Goal: Task Accomplishment & Management: Use online tool/utility

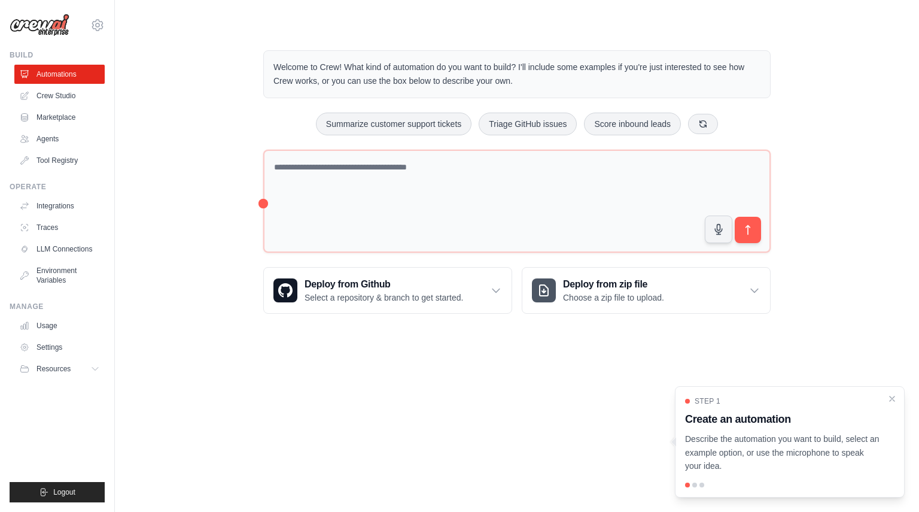
click at [270, 345] on body "masa@us.teldevice.com Settings Build Automations Crew Studio" at bounding box center [459, 256] width 919 height 512
drag, startPoint x: 842, startPoint y: 464, endPoint x: 676, endPoint y: 433, distance: 168.5
click at [676, 433] on div "Step 1 Create an automation Describe the automation you want to build, select a…" at bounding box center [790, 441] width 230 height 111
copy p "Describe the automation you want to build, select an example option, or use the…"
click at [560, 375] on body "masa@us.teldevice.com Settings Build Automations Crew Studio" at bounding box center [459, 256] width 919 height 512
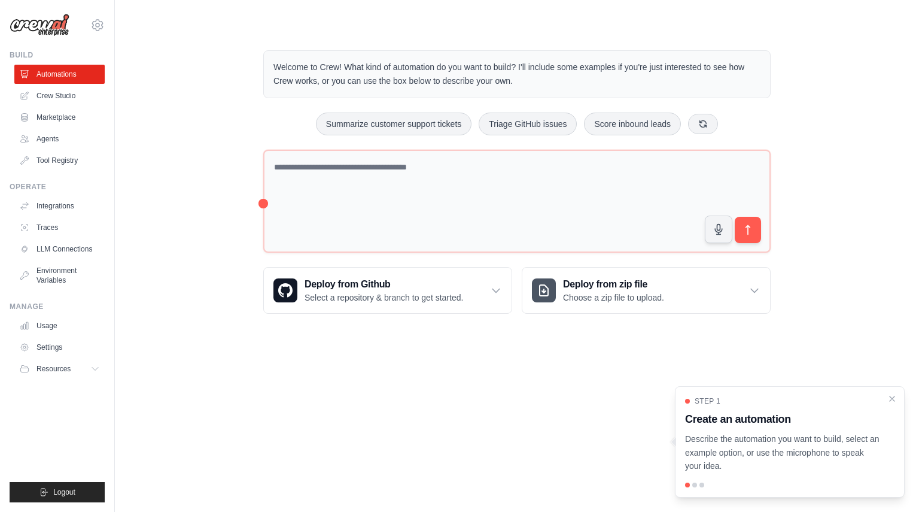
click at [830, 461] on p "Describe the automation you want to build, select an example option, or use the…" at bounding box center [782, 452] width 195 height 41
click at [529, 372] on body "masa@us.teldevice.com Settings Build Automations Crew Studio" at bounding box center [459, 256] width 919 height 512
click at [495, 402] on body "masa@us.teldevice.com Settings Build Automations Crew Studio" at bounding box center [459, 256] width 919 height 512
click at [582, 397] on body "masa@us.teldevice.com Settings Build Automations Crew Studio" at bounding box center [459, 256] width 919 height 512
click at [590, 436] on body "masa@us.teldevice.com Settings Build Automations Crew Studio" at bounding box center [459, 256] width 919 height 512
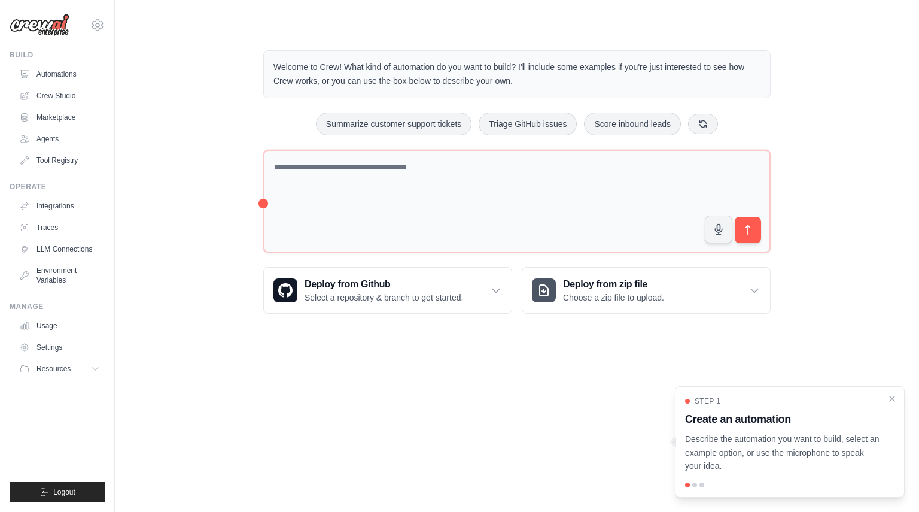
click at [220, 356] on body "masa@us.teldevice.com Settings Build Automations Crew Studio" at bounding box center [459, 256] width 919 height 512
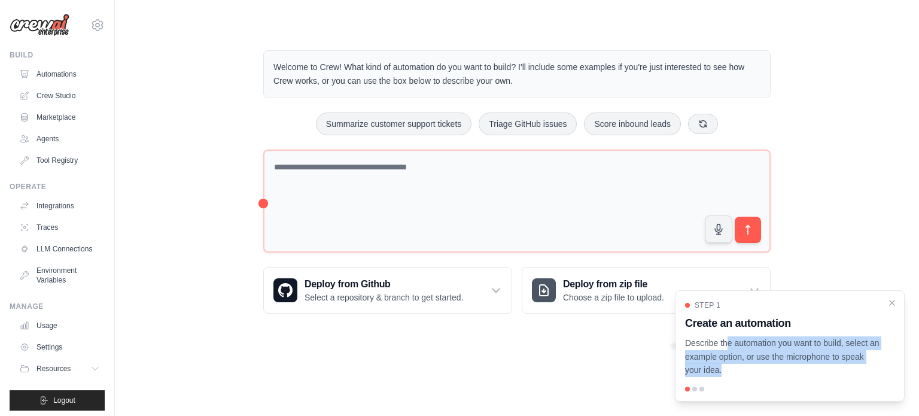
drag, startPoint x: 828, startPoint y: 378, endPoint x: 687, endPoint y: 347, distance: 144.5
click at [687, 347] on div "Step 1 Create an automation Describe the automation you want to build, select a…" at bounding box center [790, 345] width 230 height 111
copy div "Describe the automation you want to build, select an example option, or use the…"
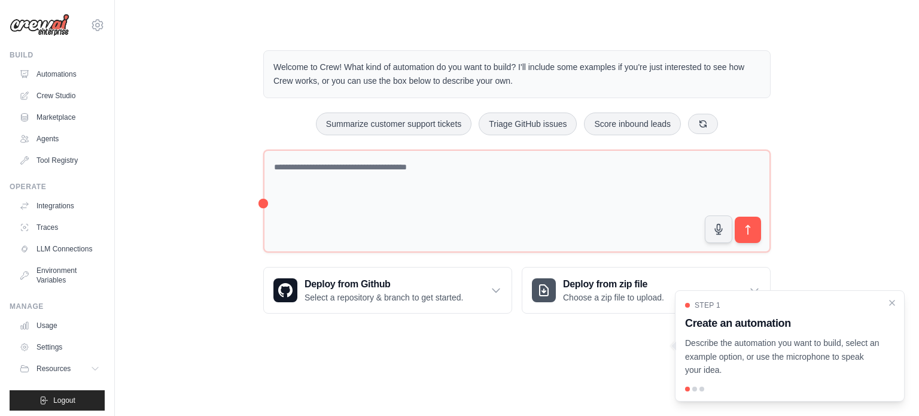
click at [208, 124] on div "Welcome to Crew! What kind of automation do you want to build? I'll include som…" at bounding box center [517, 182] width 766 height 302
click at [60, 330] on link "Usage" at bounding box center [61, 325] width 90 height 19
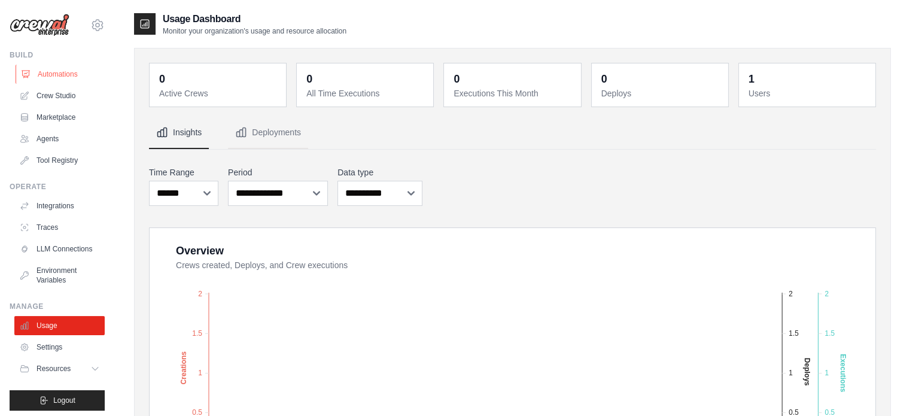
click at [61, 76] on link "Automations" at bounding box center [61, 74] width 90 height 19
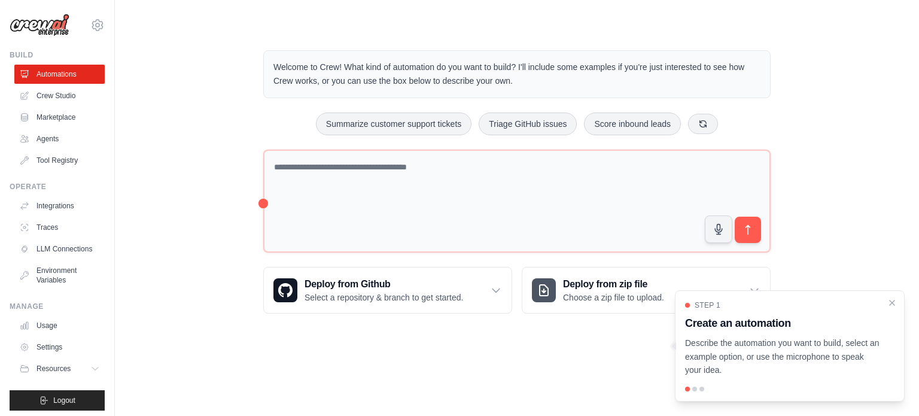
drag, startPoint x: 598, startPoint y: 82, endPoint x: 275, endPoint y: 64, distance: 323.0
click at [275, 64] on p "Welcome to Crew! What kind of automation do you want to build? I'll include som…" at bounding box center [516, 74] width 487 height 28
copy p "Welcome to Crew! What kind of automation do you want to build? I'll include som…"
click at [221, 285] on div "Welcome to Crew! What kind of automation do you want to build? I'll include som…" at bounding box center [517, 182] width 766 height 302
click at [169, 323] on div "Welcome to Crew! What kind of automation do you want to build? I'll include som…" at bounding box center [517, 182] width 766 height 302
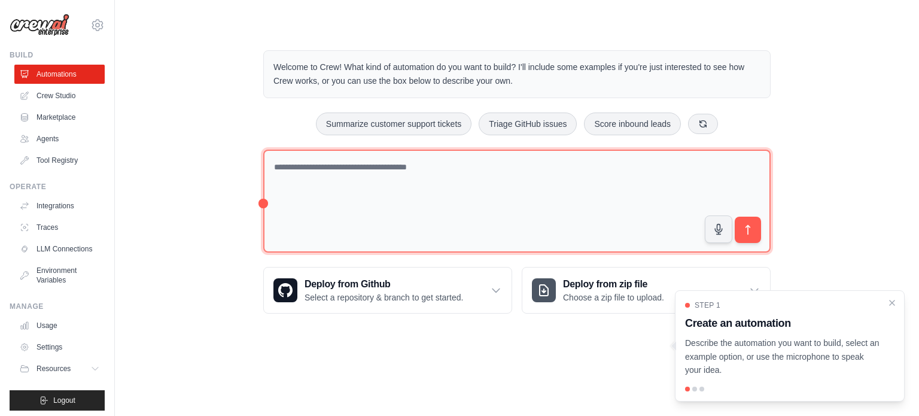
click at [303, 193] on textarea at bounding box center [516, 202] width 507 height 104
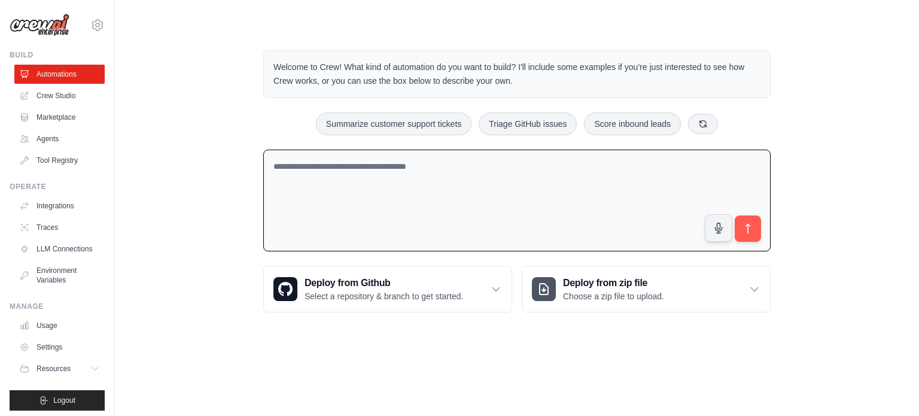
click at [231, 124] on div "Welcome to Crew! What kind of automation do you want to build? I'll include som…" at bounding box center [517, 181] width 766 height 300
click at [215, 101] on div "Welcome to Crew! What kind of automation do you want to build? I'll include som…" at bounding box center [517, 181] width 766 height 300
click at [218, 275] on div "Welcome to Crew! What kind of automation do you want to build? I'll include som…" at bounding box center [517, 181] width 766 height 300
click at [233, 348] on body "masa@us.teldevice.com Settings Build Automations Crew Studio" at bounding box center [459, 208] width 919 height 416
click at [206, 228] on div "Welcome to Crew! What kind of automation do you want to build? I'll include som…" at bounding box center [517, 181] width 766 height 300
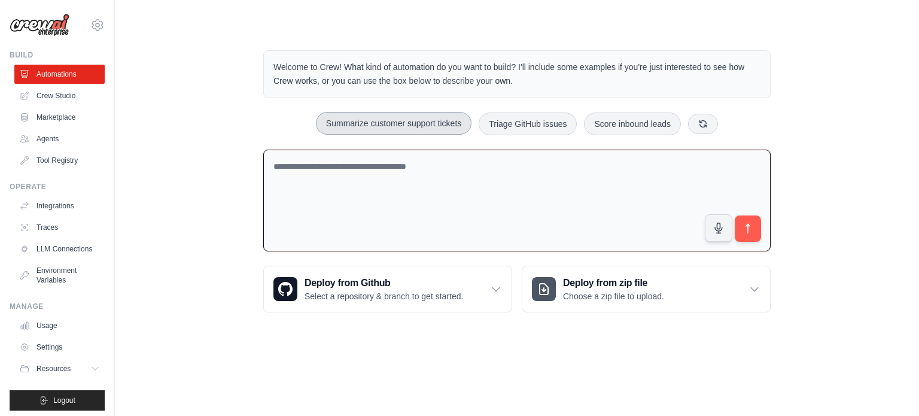
click at [414, 126] on button "Summarize customer support tickets" at bounding box center [394, 123] width 156 height 23
type textarea "**********"
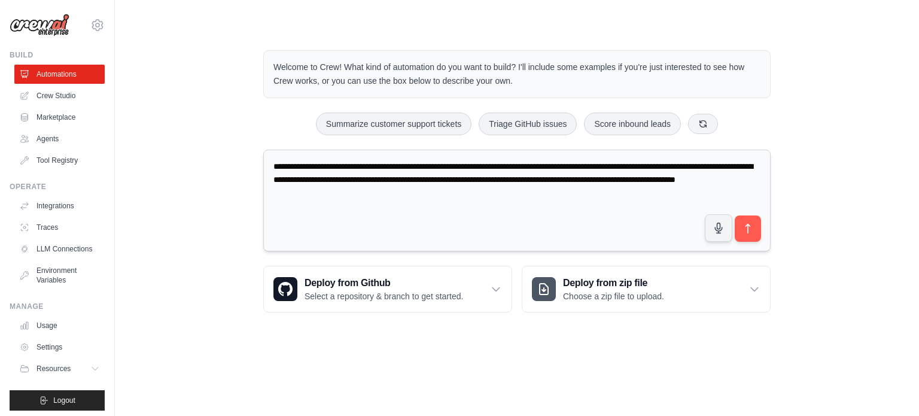
drag, startPoint x: 562, startPoint y: 188, endPoint x: 270, endPoint y: 161, distance: 292.7
click at [270, 161] on textarea "**********" at bounding box center [516, 201] width 507 height 102
click at [229, 150] on div "**********" at bounding box center [517, 181] width 766 height 300
drag, startPoint x: 335, startPoint y: 176, endPoint x: 257, endPoint y: 165, distance: 79.1
click at [257, 165] on div "**********" at bounding box center [517, 181] width 536 height 300
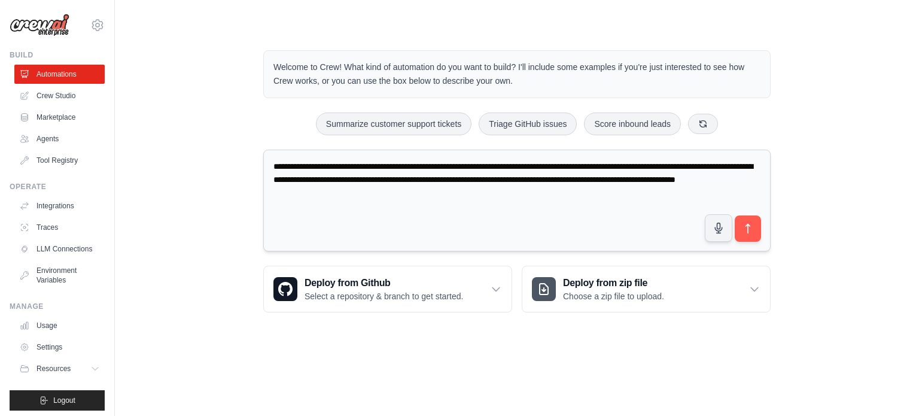
click at [465, 224] on textarea "**********" at bounding box center [516, 201] width 507 height 102
drag, startPoint x: 548, startPoint y: 196, endPoint x: 263, endPoint y: 168, distance: 285.7
click at [263, 168] on textarea "**********" at bounding box center [516, 201] width 507 height 102
click at [595, 198] on textarea "**********" at bounding box center [516, 201] width 507 height 102
click at [755, 227] on button "submit" at bounding box center [748, 229] width 28 height 28
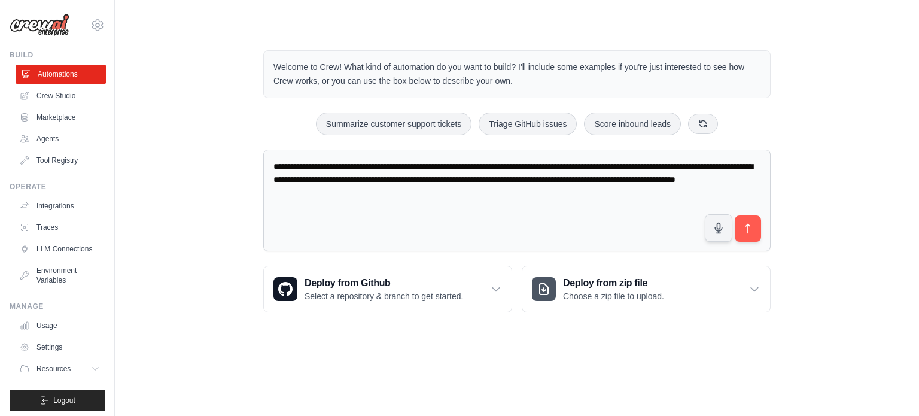
click at [53, 77] on link "Automations" at bounding box center [61, 74] width 90 height 19
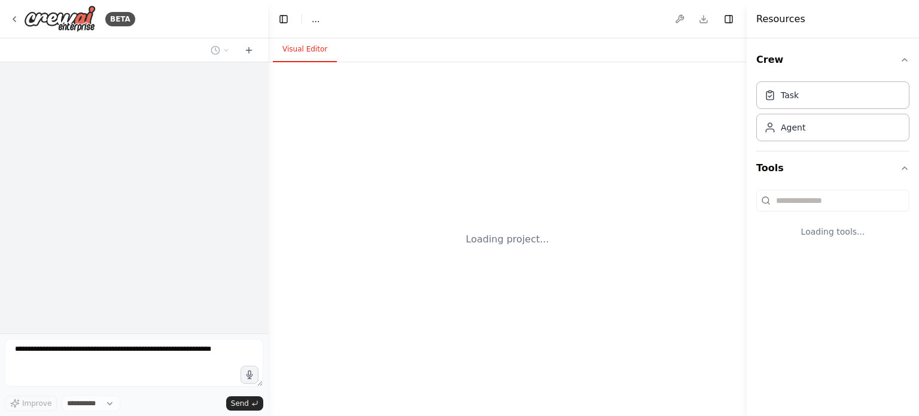
select select "****"
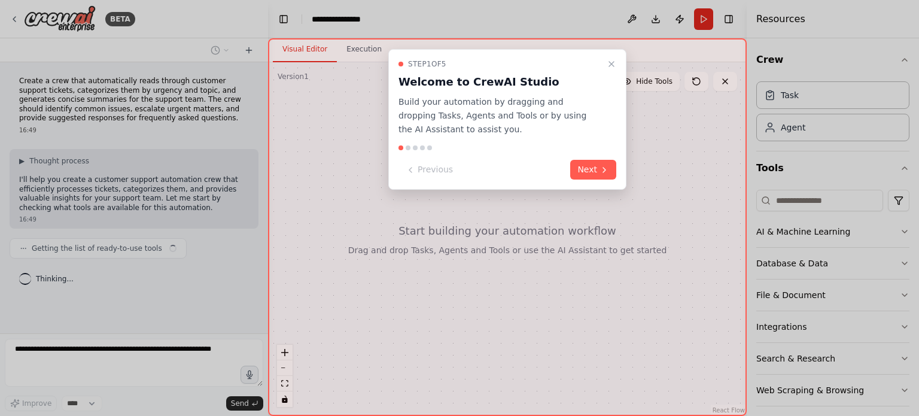
drag, startPoint x: 450, startPoint y: 129, endPoint x: 397, endPoint y: 103, distance: 59.1
click at [396, 103] on div "Step 1 of 5 Welcome to CrewAI Studio Build your automation by dragging and drop…" at bounding box center [507, 119] width 238 height 141
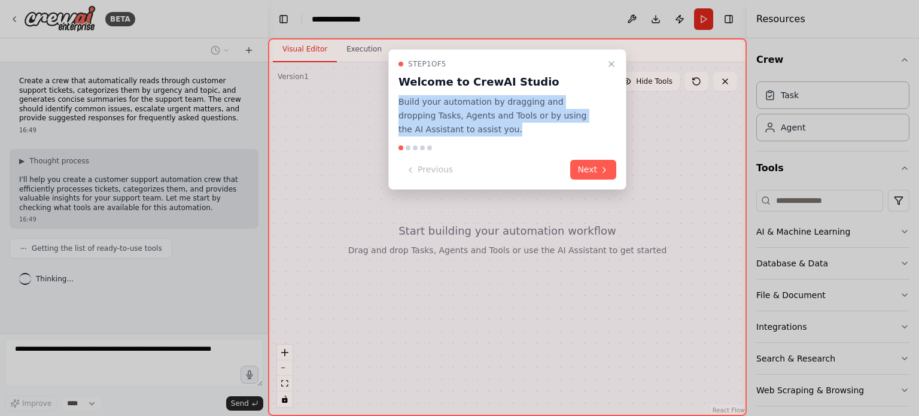
drag, startPoint x: 400, startPoint y: 103, endPoint x: 461, endPoint y: 126, distance: 65.9
click at [461, 126] on p "Build your automation by dragging and dropping Tasks, Agents and Tools or by us…" at bounding box center [500, 115] width 203 height 41
copy p "Build your automation by dragging and dropping Tasks, Agents and Tools or by us…"
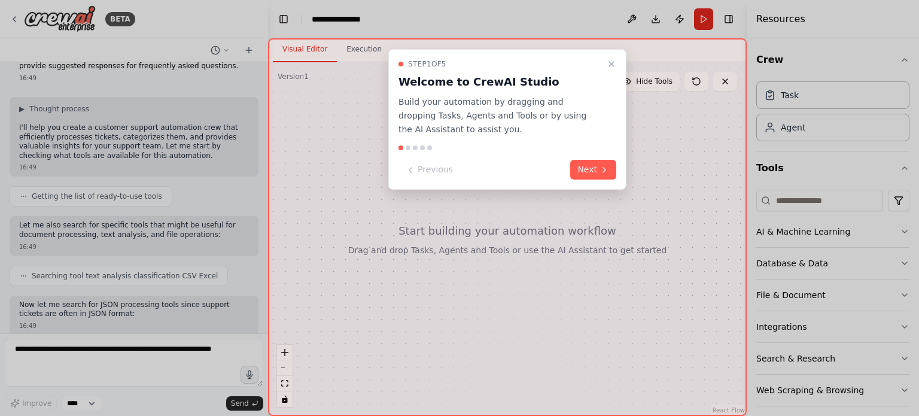
scroll to position [122, 0]
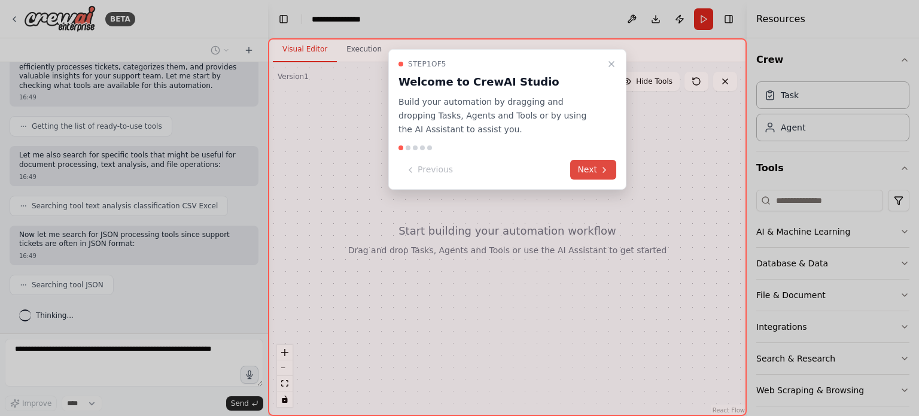
click at [589, 165] on button "Next" at bounding box center [593, 170] width 46 height 20
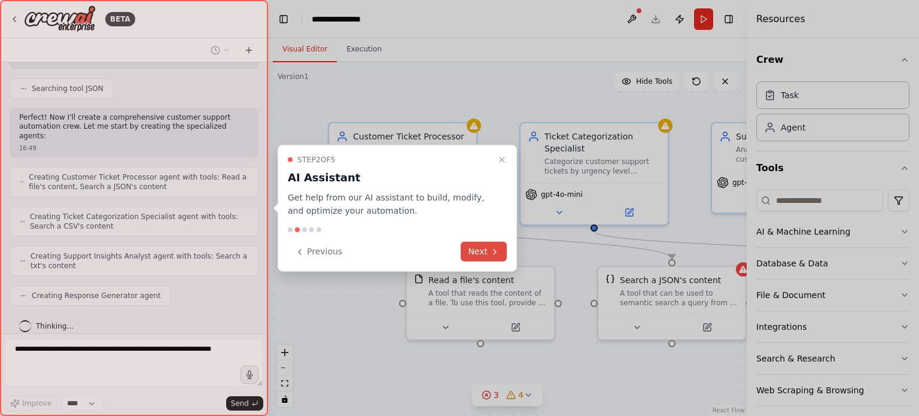
scroll to position [388, 0]
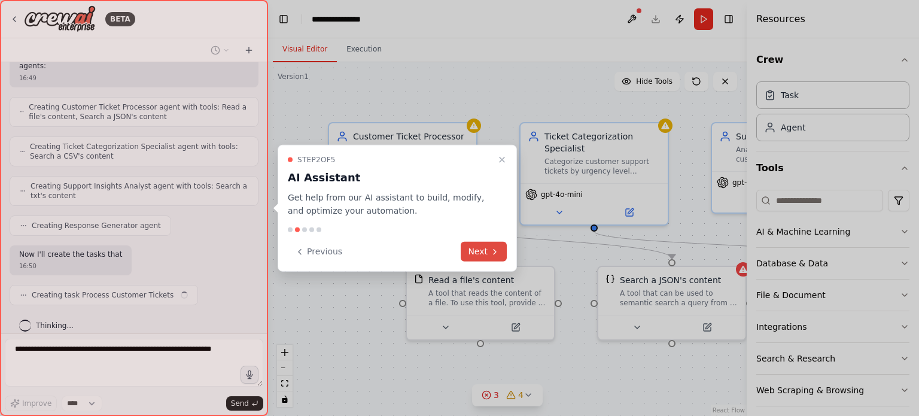
click at [475, 249] on button "Next" at bounding box center [484, 252] width 46 height 20
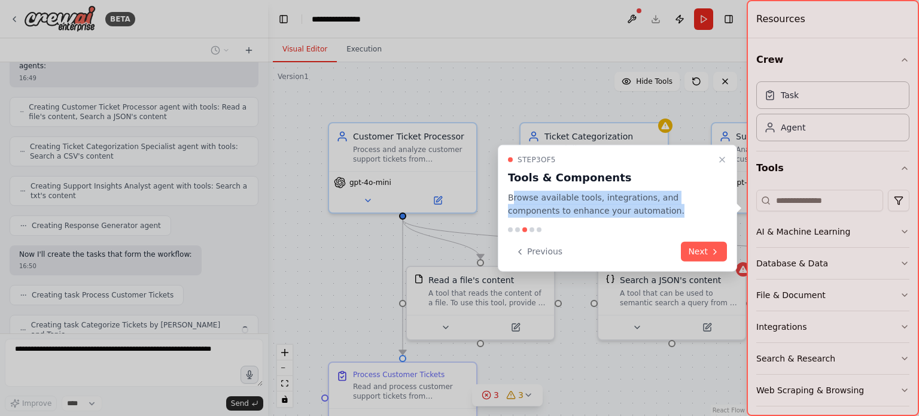
scroll to position [418, 0]
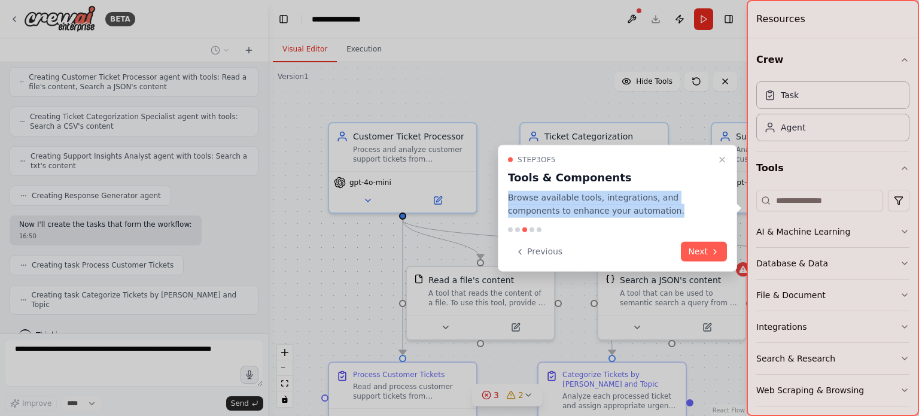
drag, startPoint x: 631, startPoint y: 211, endPoint x: 510, endPoint y: 195, distance: 121.9
click at [510, 195] on p "Browse available tools, integrations, and components to enhance your automation." at bounding box center [610, 204] width 205 height 28
copy p "Browse available tools, integrations, and components to enhance your automation."
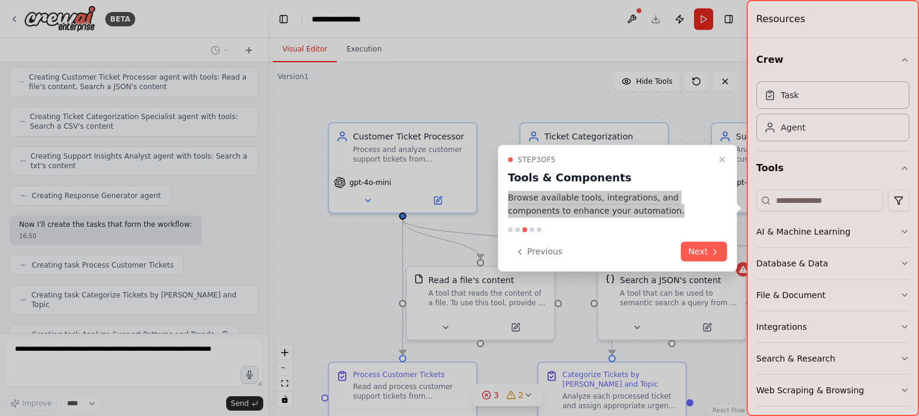
scroll to position [448, 0]
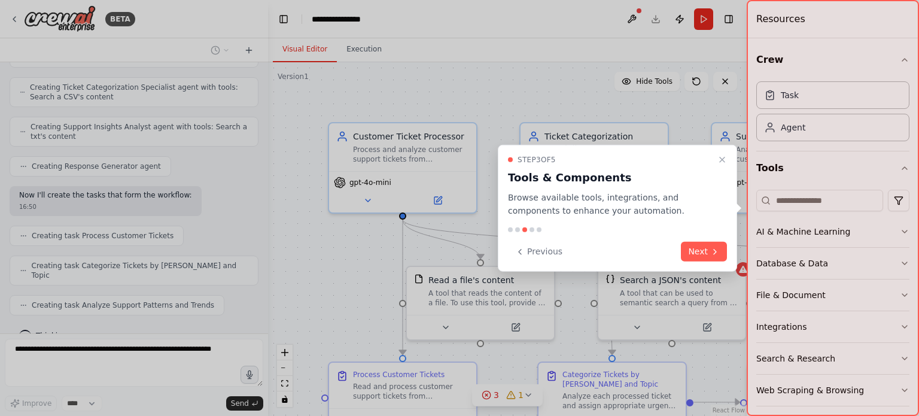
click at [692, 220] on div "Step 3 of 5 Tools & Components Browse available tools, integrations, and compon…" at bounding box center [617, 207] width 239 height 127
click at [846, 175] on div at bounding box center [833, 208] width 172 height 416
click at [815, 236] on div at bounding box center [833, 208] width 172 height 416
click at [706, 247] on button "Next" at bounding box center [704, 252] width 46 height 20
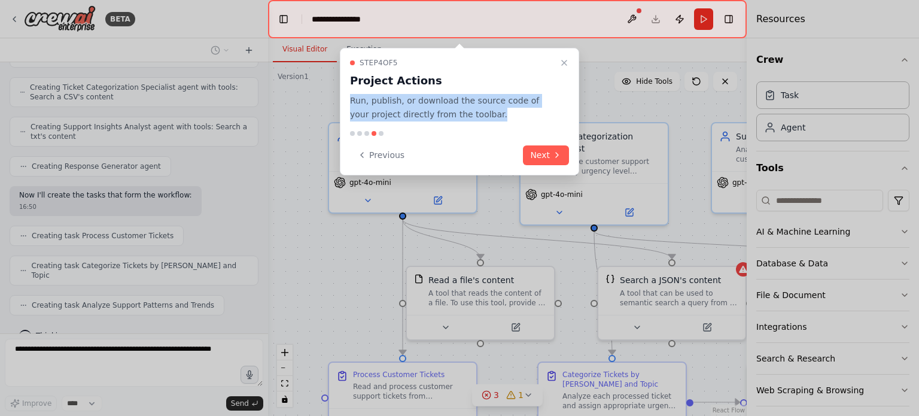
drag, startPoint x: 476, startPoint y: 113, endPoint x: 345, endPoint y: 101, distance: 131.6
click at [345, 101] on div "Step 4 of 5 Project Actions Run, publish, or download the source code of your p…" at bounding box center [459, 111] width 239 height 127
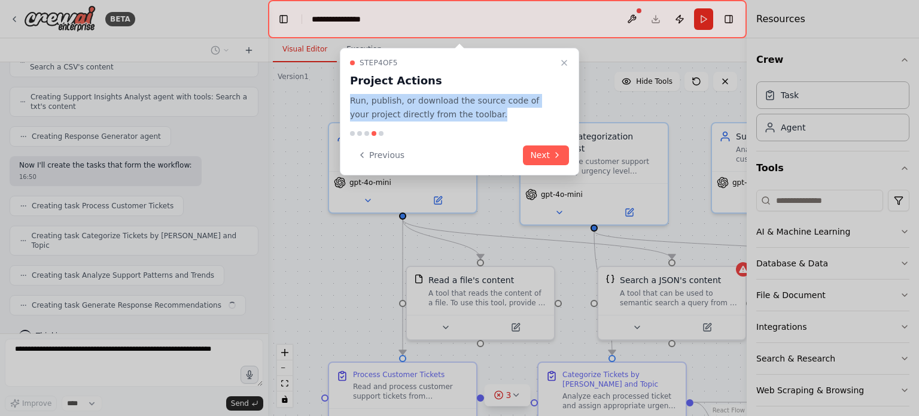
copy p "Run, publish, or download the source code of your project directly from the too…"
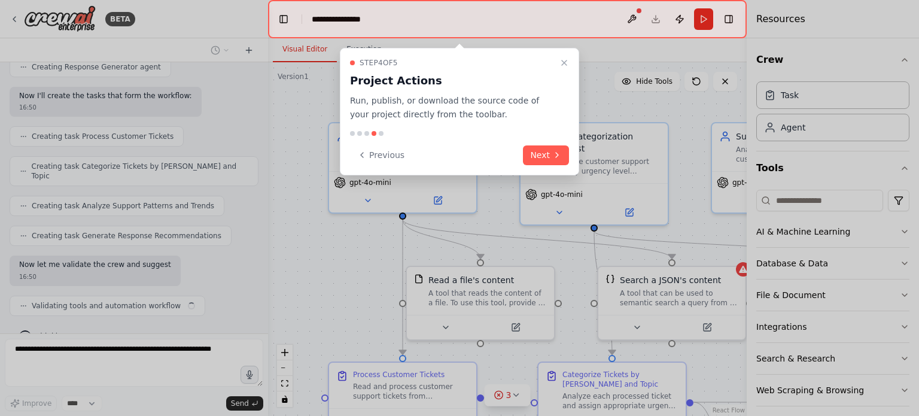
scroll to position [547, 0]
click at [554, 153] on icon at bounding box center [557, 155] width 10 height 10
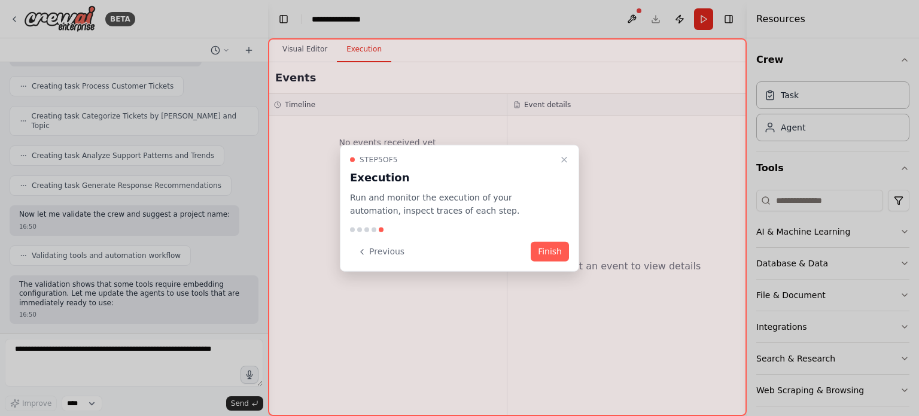
scroll to position [675, 0]
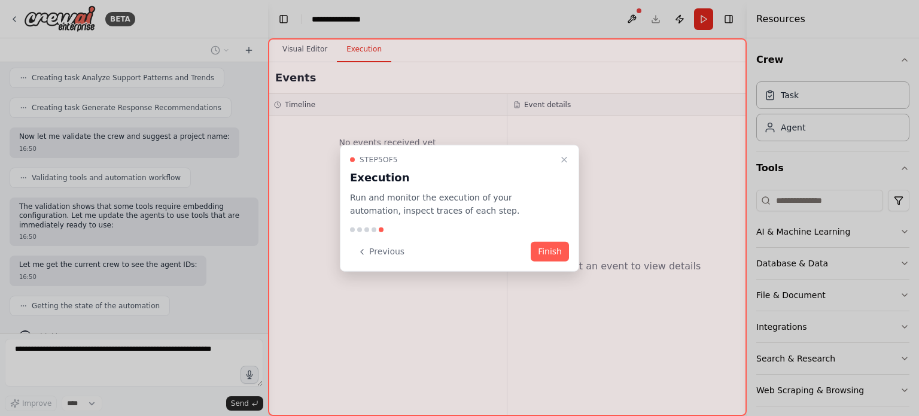
click at [548, 246] on button "Finish" at bounding box center [550, 252] width 38 height 20
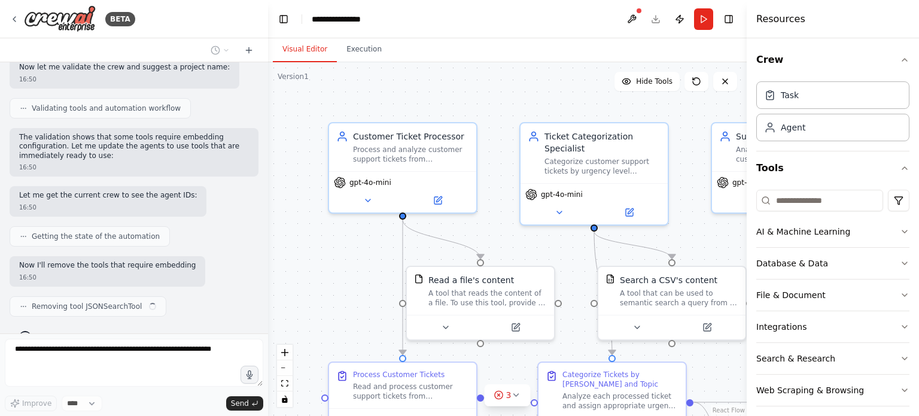
scroll to position [754, 0]
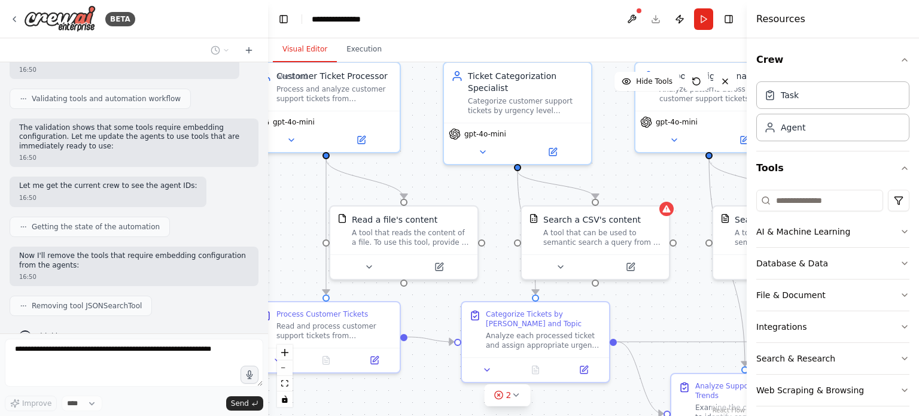
drag, startPoint x: 549, startPoint y: 244, endPoint x: 473, endPoint y: 180, distance: 99.8
click at [473, 181] on div ".deletable-edge-delete-btn { width: 20px; height: 20px; border: 0px solid #ffff…" at bounding box center [507, 239] width 479 height 354
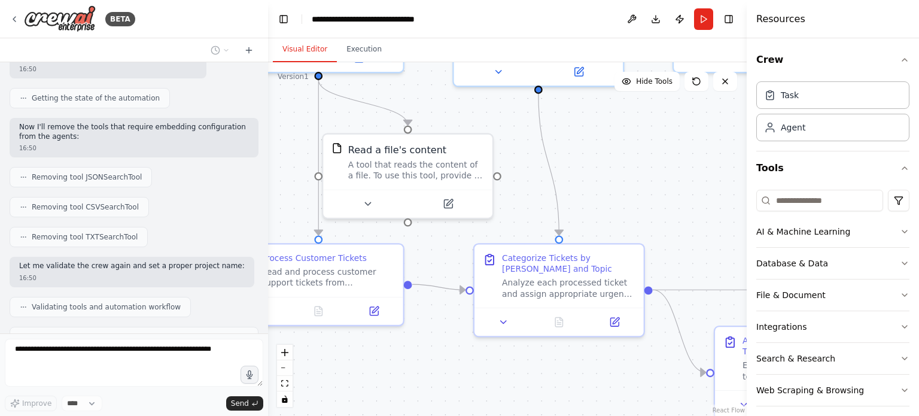
scroll to position [912, 0]
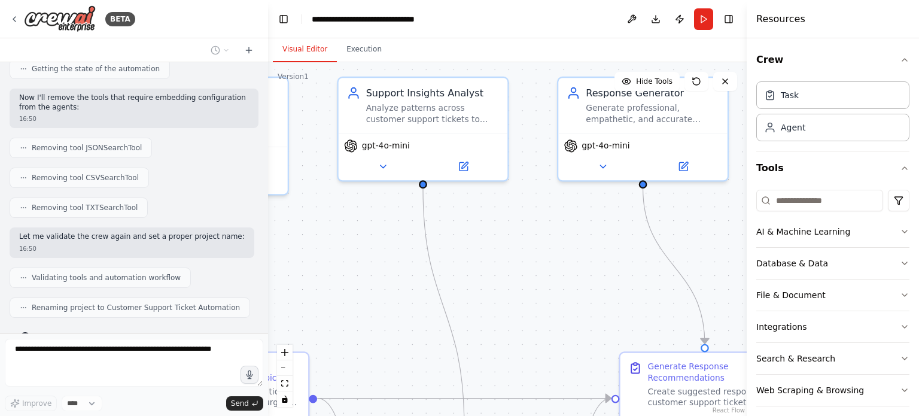
drag, startPoint x: 640, startPoint y: 284, endPoint x: 627, endPoint y: 322, distance: 39.9
click at [627, 322] on div ".deletable-edge-delete-btn { width: 20px; height: 20px; border: 0px solid #ffff…" at bounding box center [507, 239] width 479 height 354
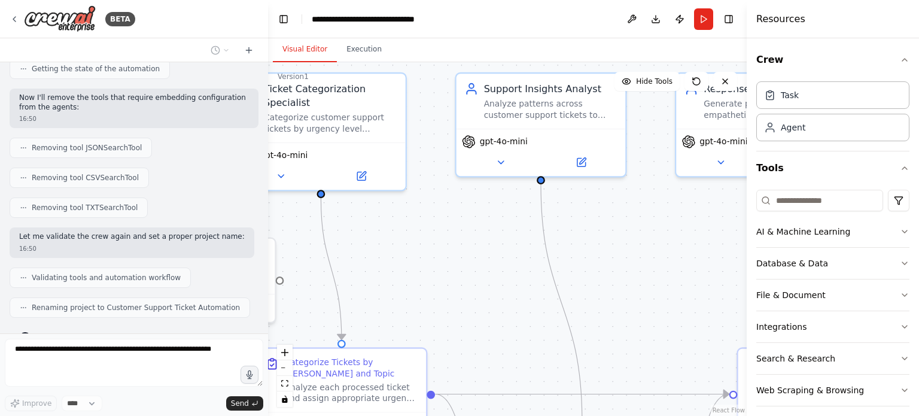
drag, startPoint x: 494, startPoint y: 308, endPoint x: 615, endPoint y: 289, distance: 122.4
click at [615, 289] on div ".deletable-edge-delete-btn { width: 20px; height: 20px; border: 0px solid #ffff…" at bounding box center [507, 239] width 479 height 354
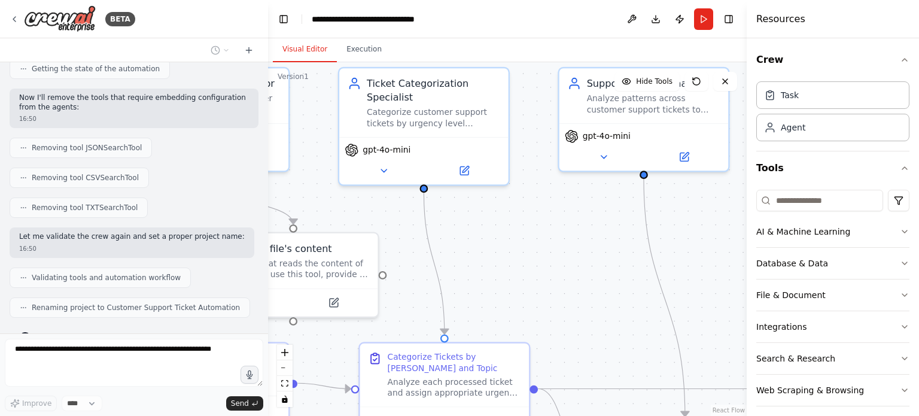
drag, startPoint x: 484, startPoint y: 296, endPoint x: 586, endPoint y: 291, distance: 103.1
click at [586, 291] on div ".deletable-edge-delete-btn { width: 20px; height: 20px; border: 0px solid #ffff…" at bounding box center [507, 239] width 479 height 354
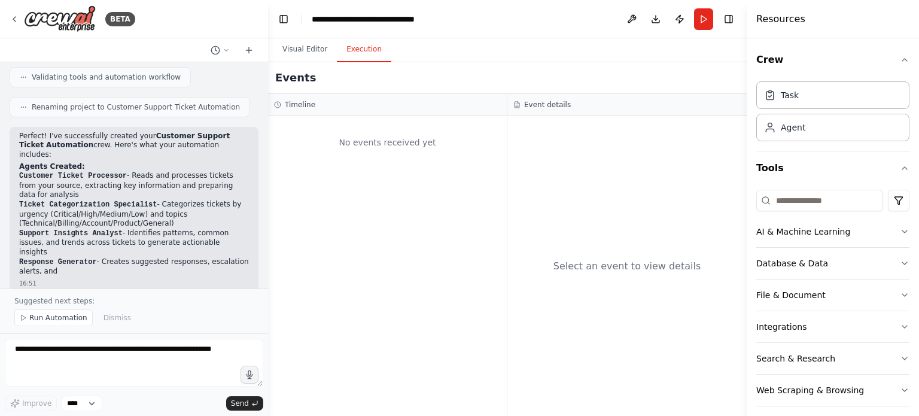
click at [356, 47] on button "Execution" at bounding box center [364, 49] width 54 height 25
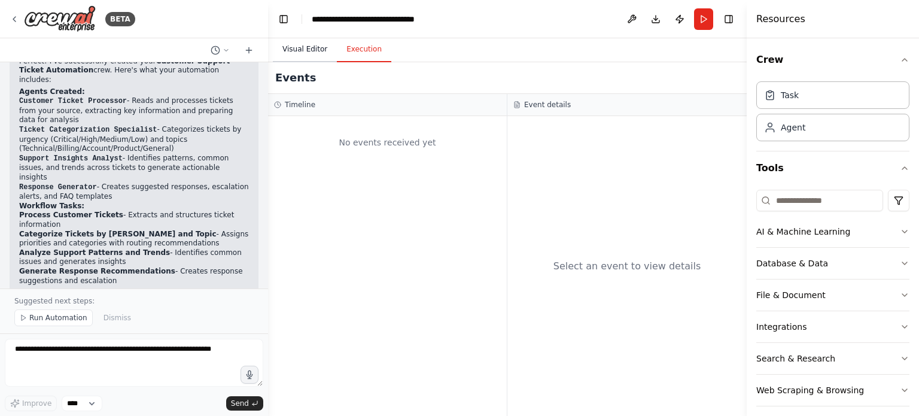
click at [308, 51] on button "Visual Editor" at bounding box center [305, 49] width 64 height 25
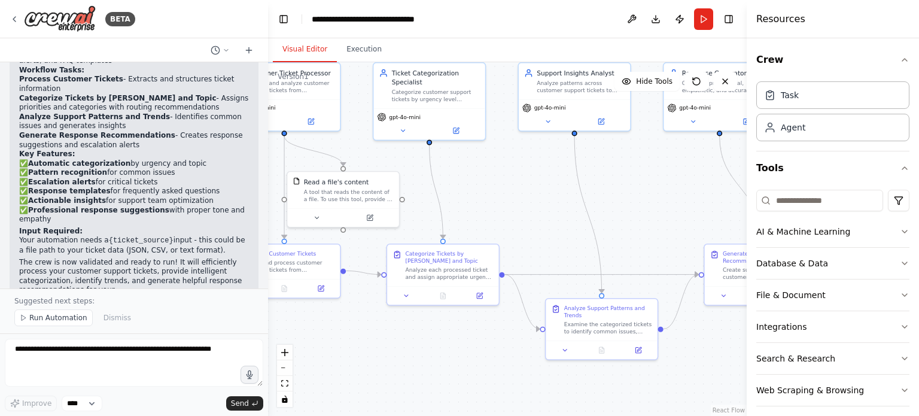
scroll to position [1333, 0]
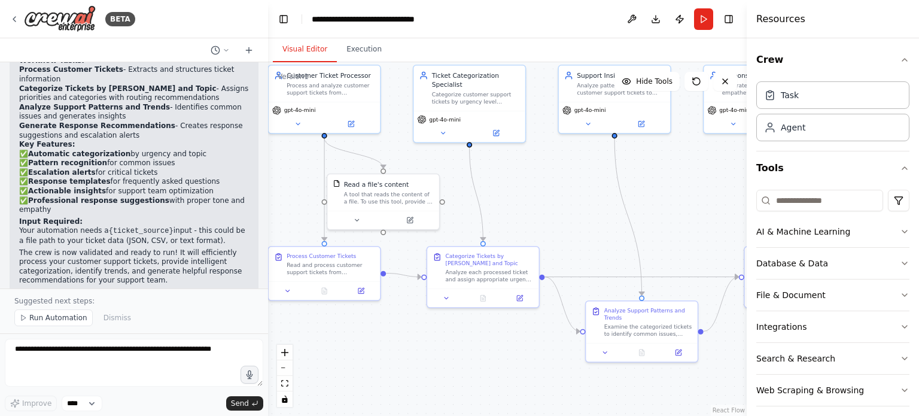
drag, startPoint x: 552, startPoint y: 269, endPoint x: 564, endPoint y: 181, distance: 88.8
click at [564, 181] on div ".deletable-edge-delete-btn { width: 20px; height: 20px; border: 0px solid #ffff…" at bounding box center [507, 239] width 479 height 354
click at [52, 322] on span "Run Automation" at bounding box center [58, 318] width 58 height 10
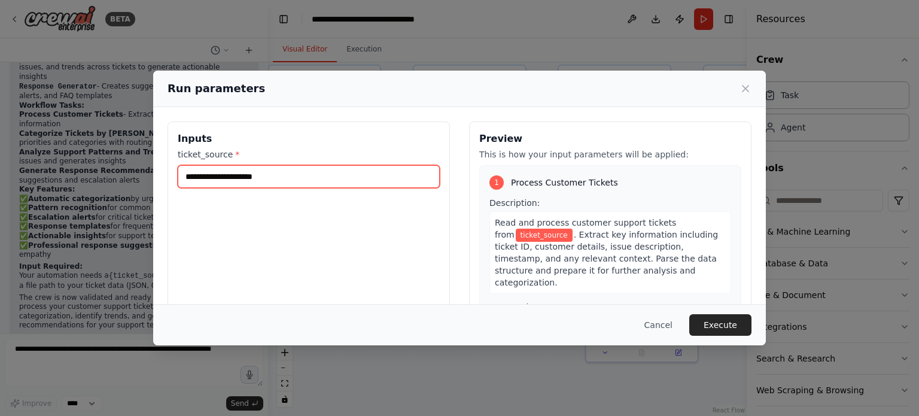
click at [291, 179] on input "ticket_source *" at bounding box center [309, 176] width 262 height 23
click at [300, 179] on input "ticket_source *" at bounding box center [309, 176] width 262 height 23
click at [300, 178] on input "ticket_source *" at bounding box center [309, 176] width 262 height 23
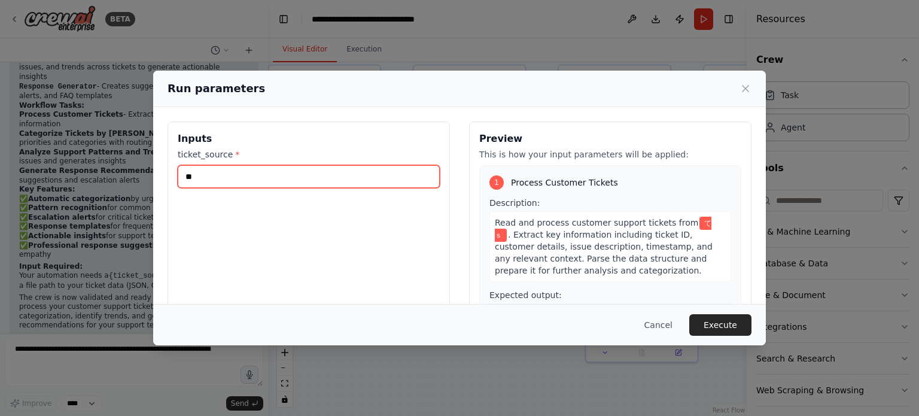
type input "*"
type input "****"
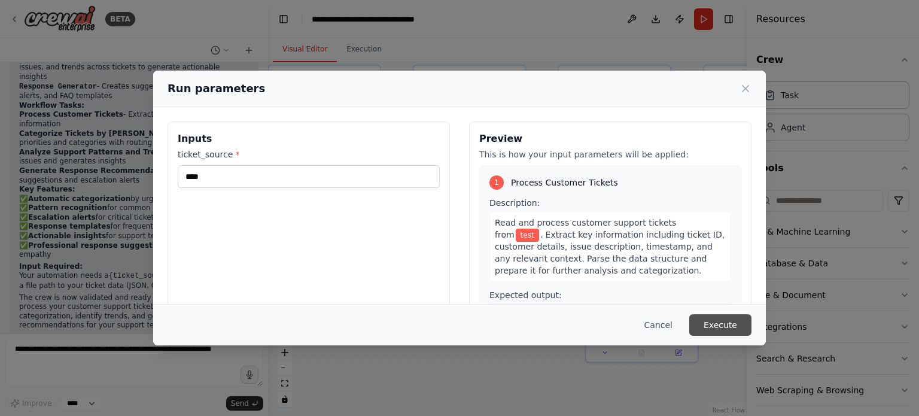
click at [735, 326] on button "Execute" at bounding box center [720, 325] width 62 height 22
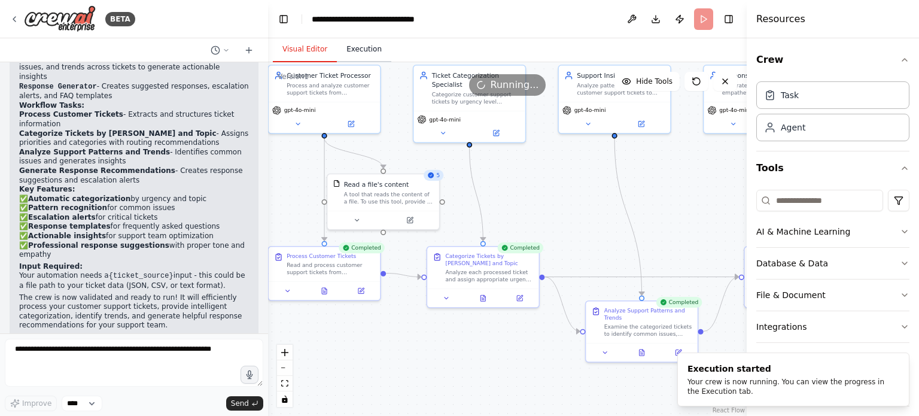
click at [360, 57] on button "Execution" at bounding box center [364, 49] width 54 height 25
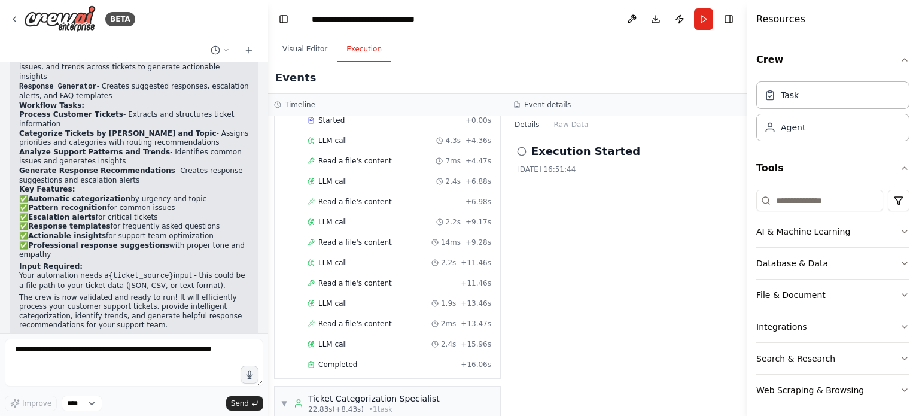
scroll to position [0, 0]
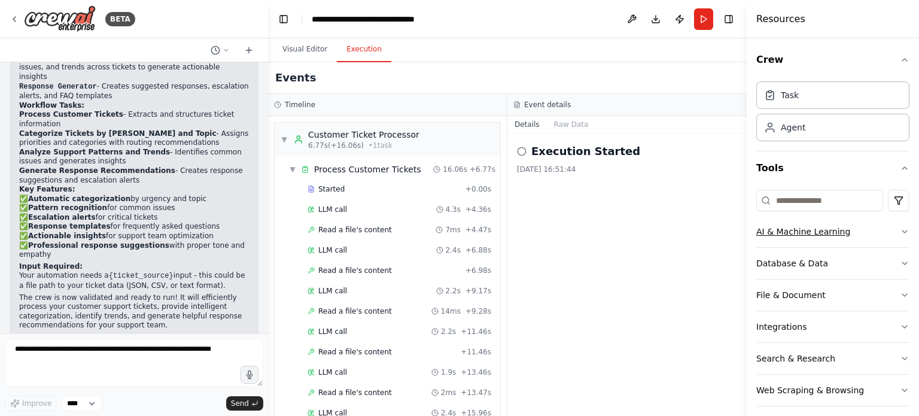
click at [830, 231] on button "AI & Machine Learning" at bounding box center [832, 231] width 153 height 31
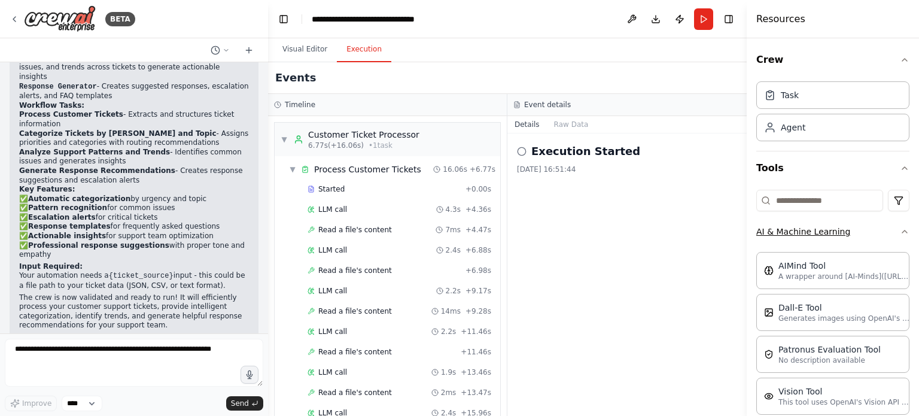
click at [830, 231] on button "AI & Machine Learning" at bounding box center [832, 231] width 153 height 31
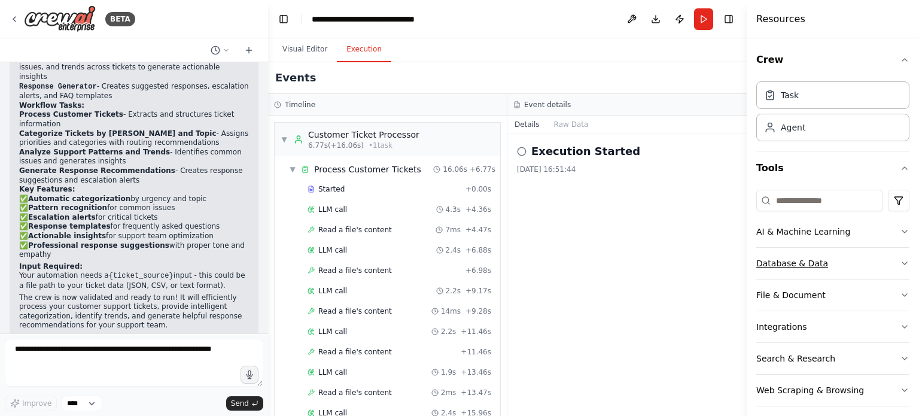
click at [802, 266] on button "Database & Data" at bounding box center [832, 263] width 153 height 31
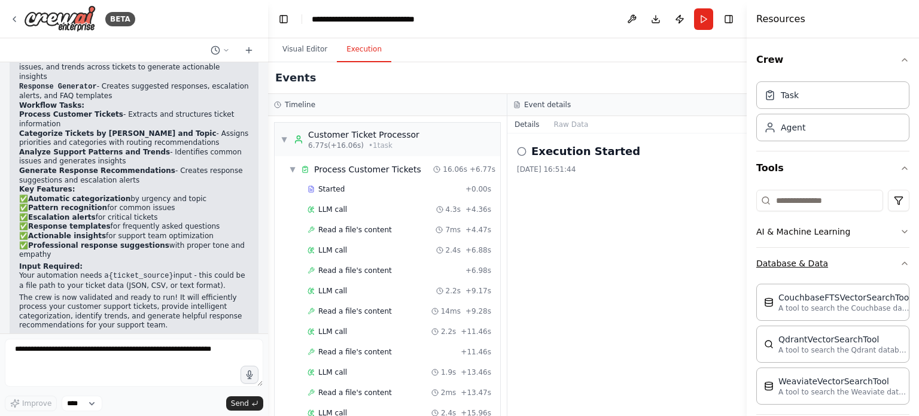
scroll to position [60, 0]
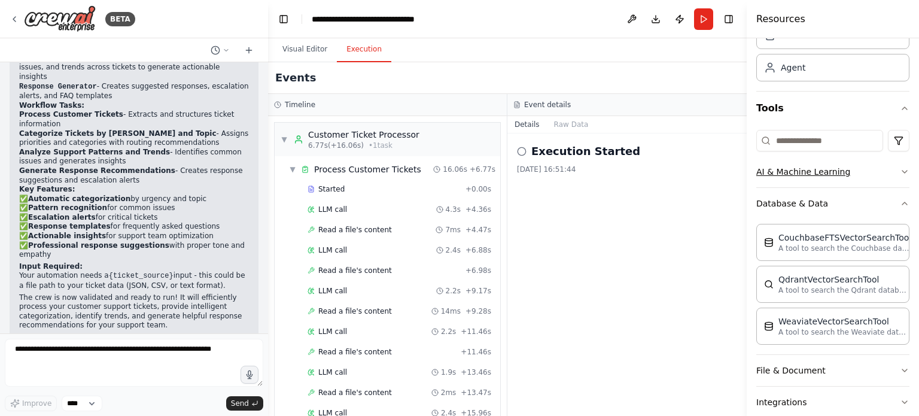
click at [806, 186] on button "AI & Machine Learning" at bounding box center [832, 171] width 153 height 31
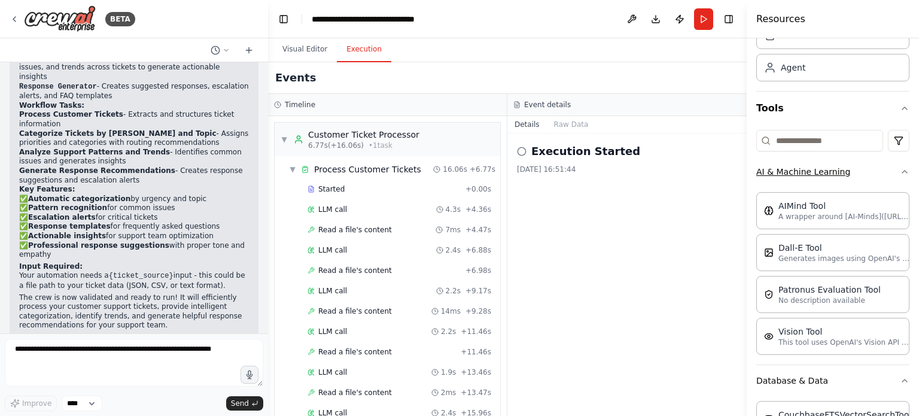
click at [802, 183] on button "AI & Machine Learning" at bounding box center [832, 171] width 153 height 31
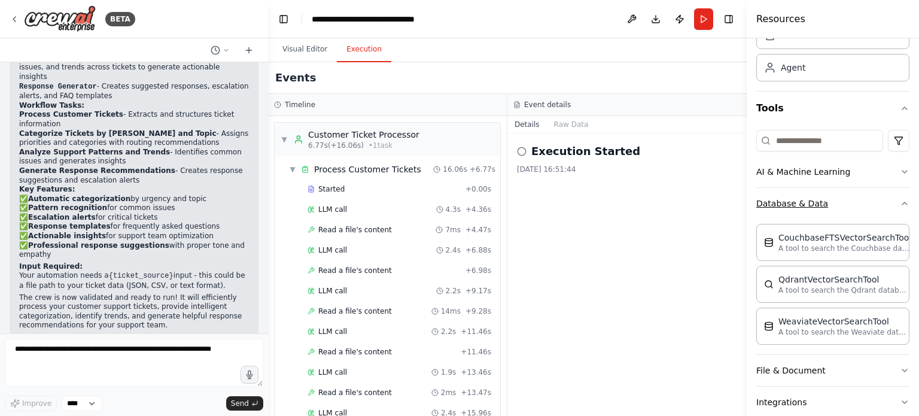
click at [798, 211] on button "Database & Data" at bounding box center [832, 203] width 153 height 31
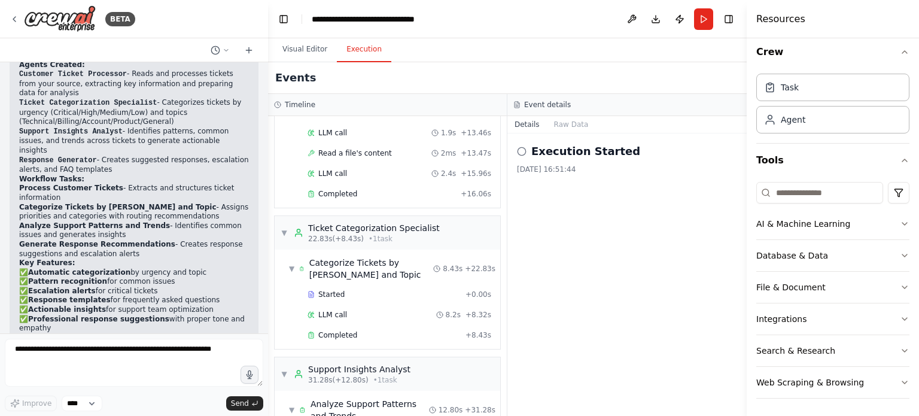
scroll to position [1229, 0]
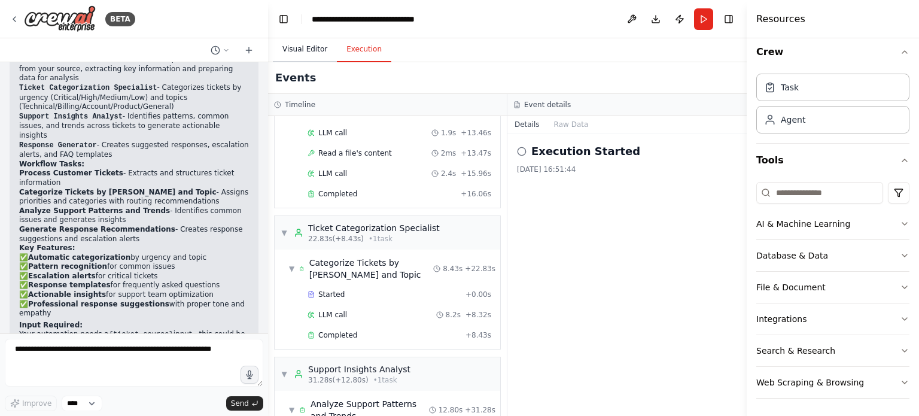
click at [321, 51] on button "Visual Editor" at bounding box center [305, 49] width 64 height 25
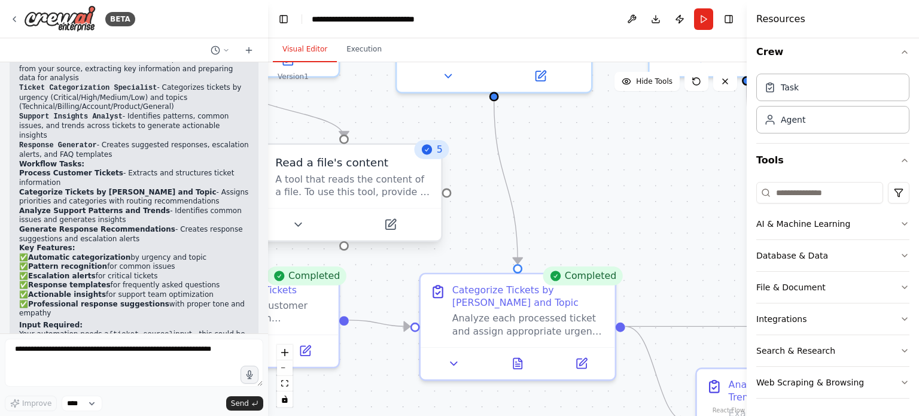
click at [359, 199] on div "Read a file's content A tool that reads the content of a file. To use this tool…" at bounding box center [344, 176] width 194 height 63
click at [437, 153] on div "5" at bounding box center [432, 149] width 35 height 19
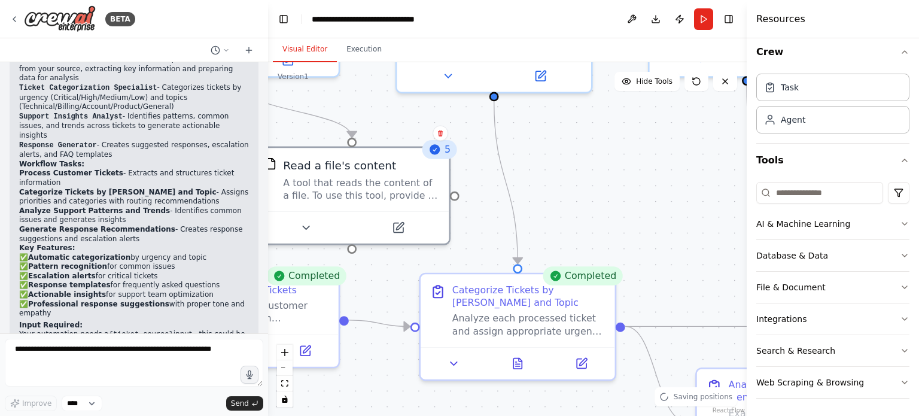
click at [434, 153] on icon at bounding box center [435, 149] width 10 height 10
click at [409, 171] on div "Read a file's content A tool that reads the content of a file. To use this tool…" at bounding box center [361, 176] width 156 height 44
click at [433, 153] on icon at bounding box center [435, 149] width 10 height 10
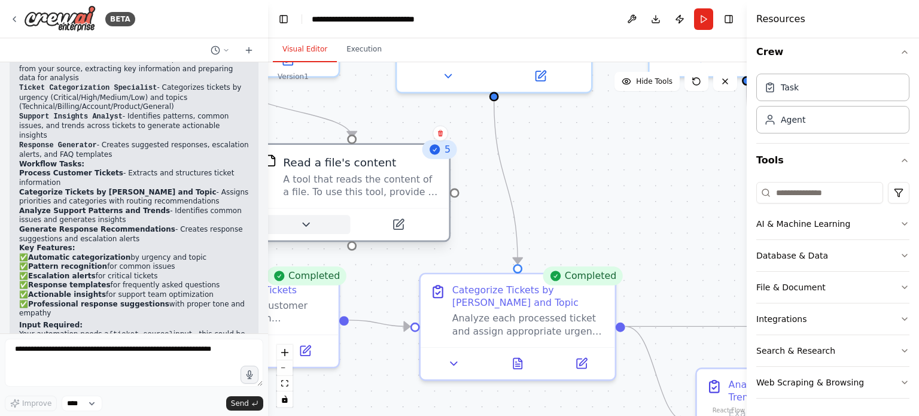
click at [301, 227] on icon at bounding box center [305, 224] width 13 height 13
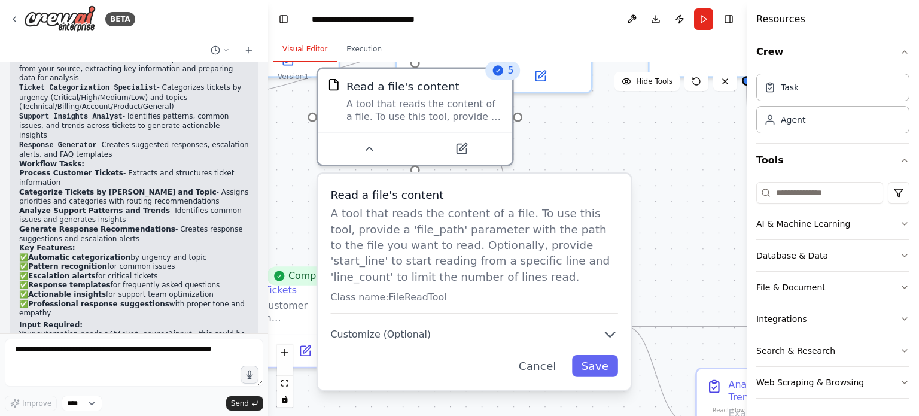
drag, startPoint x: 360, startPoint y: 312, endPoint x: 413, endPoint y: 242, distance: 88.4
click at [414, 228] on p "A tool that reads the content of a file. To use this tool, provide a 'file_path…" at bounding box center [474, 245] width 287 height 79
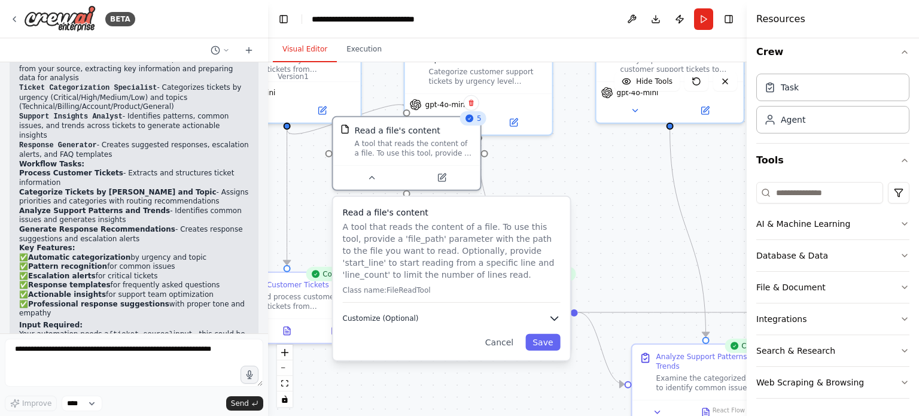
click at [557, 317] on icon "button" at bounding box center [554, 319] width 7 height 4
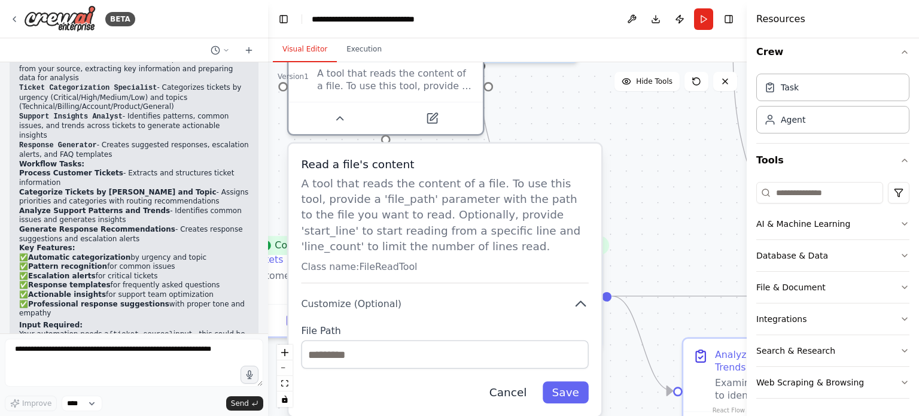
click at [518, 400] on button "Cancel" at bounding box center [508, 392] width 56 height 22
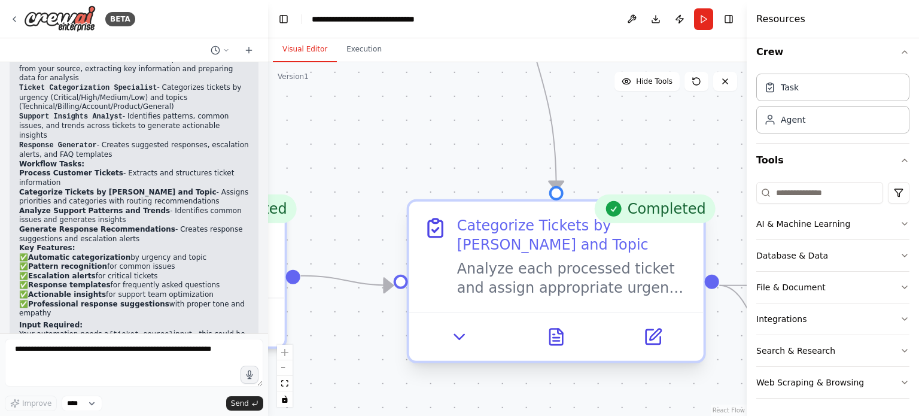
click at [632, 294] on div "Analyze each processed ticket and assign appropriate urgency levels (Critical, …" at bounding box center [573, 278] width 232 height 38
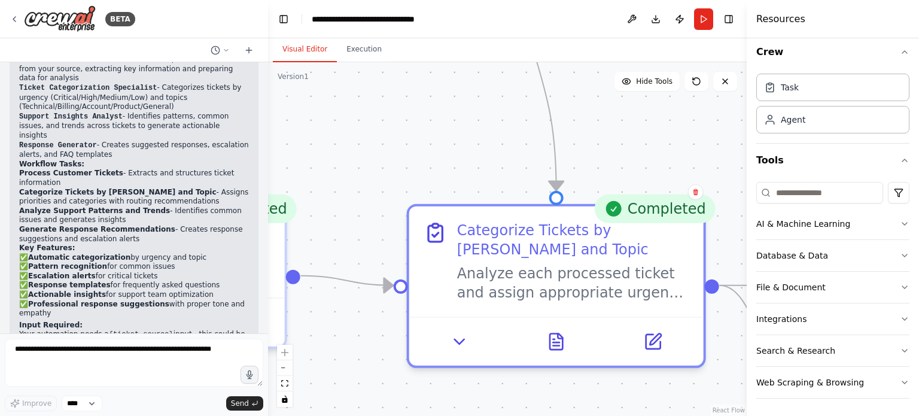
click at [657, 212] on div "Completed" at bounding box center [654, 208] width 121 height 29
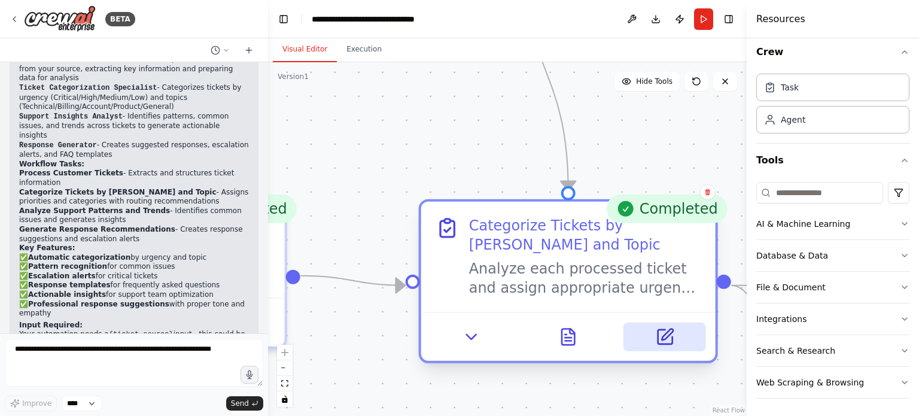
click at [656, 331] on icon at bounding box center [664, 336] width 19 height 19
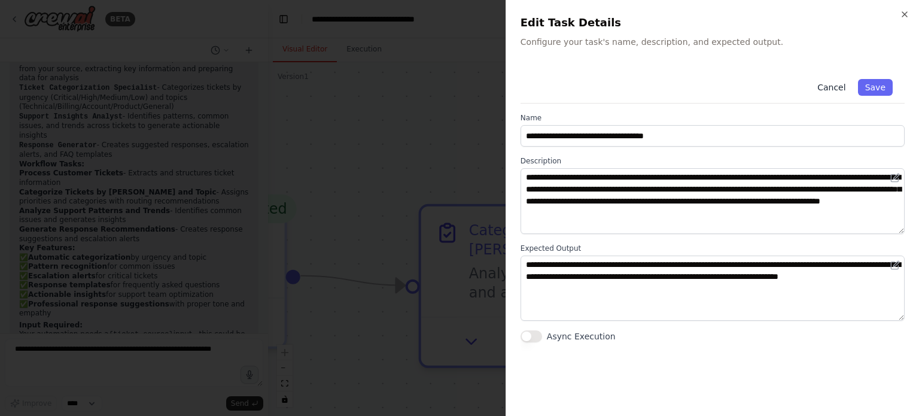
click at [846, 86] on button "Cancel" at bounding box center [831, 87] width 42 height 17
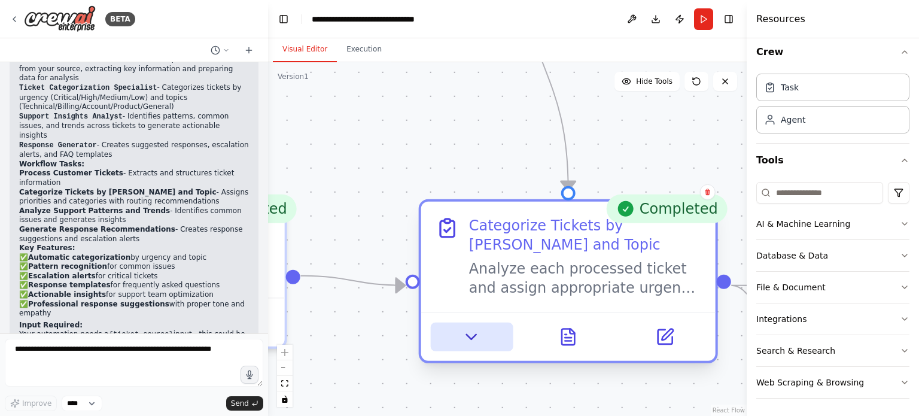
click at [488, 338] on button at bounding box center [472, 337] width 82 height 29
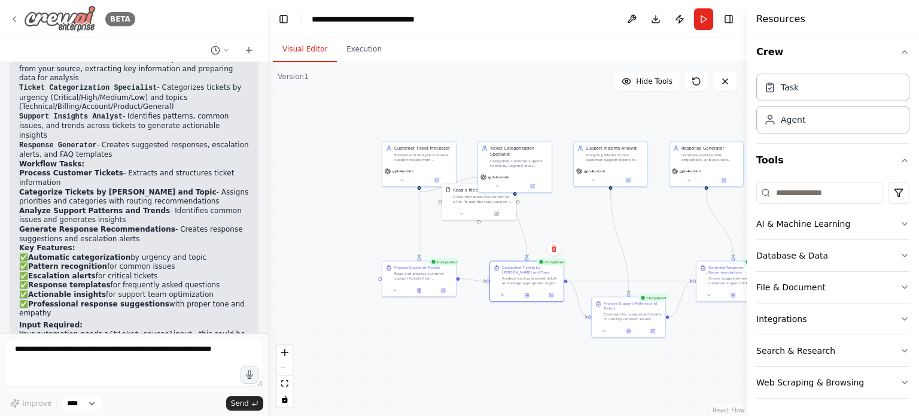
click at [11, 17] on icon at bounding box center [15, 19] width 10 height 10
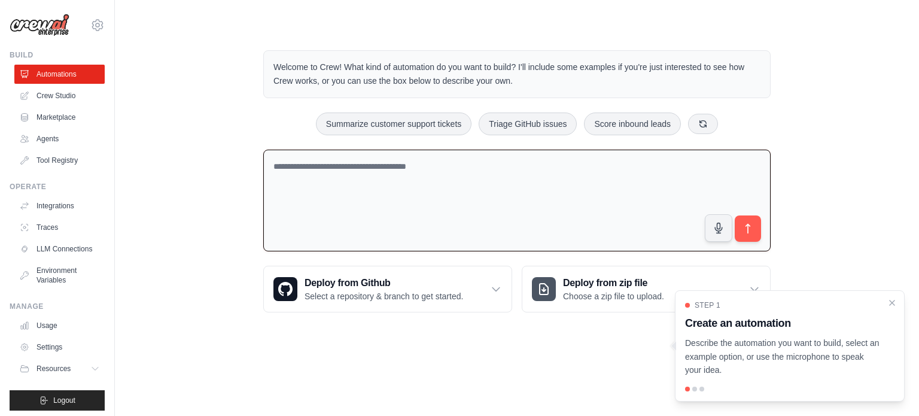
click at [455, 210] on textarea at bounding box center [516, 201] width 507 height 102
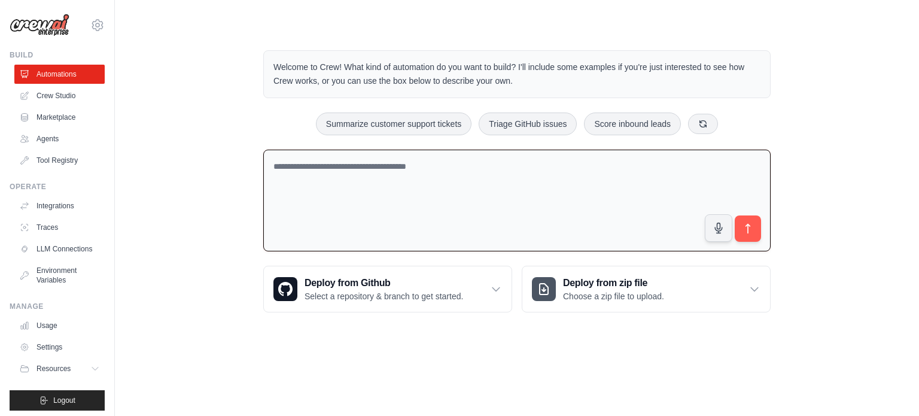
paste textarea "**********"
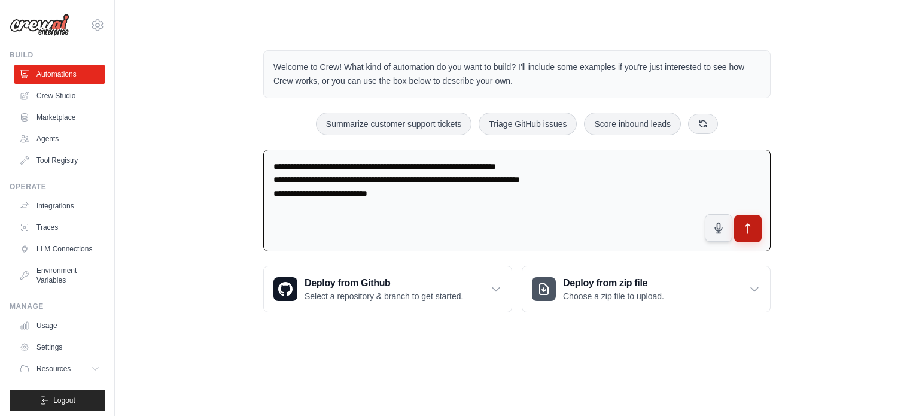
type textarea "**********"
click at [749, 228] on icon "submit" at bounding box center [748, 229] width 13 height 13
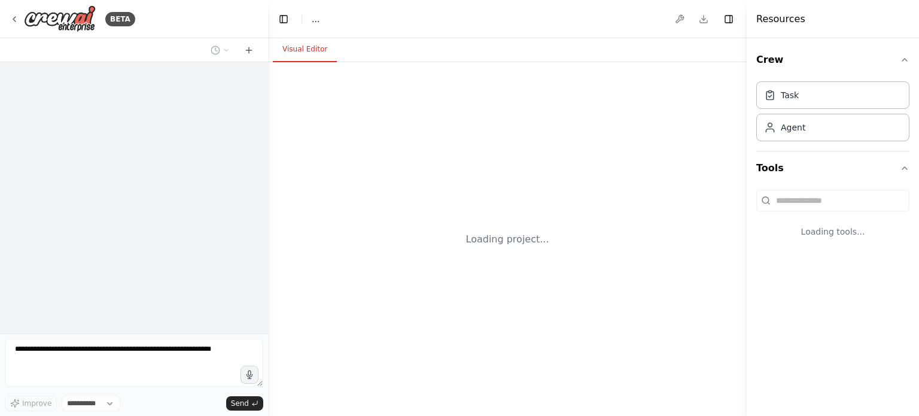
select select "****"
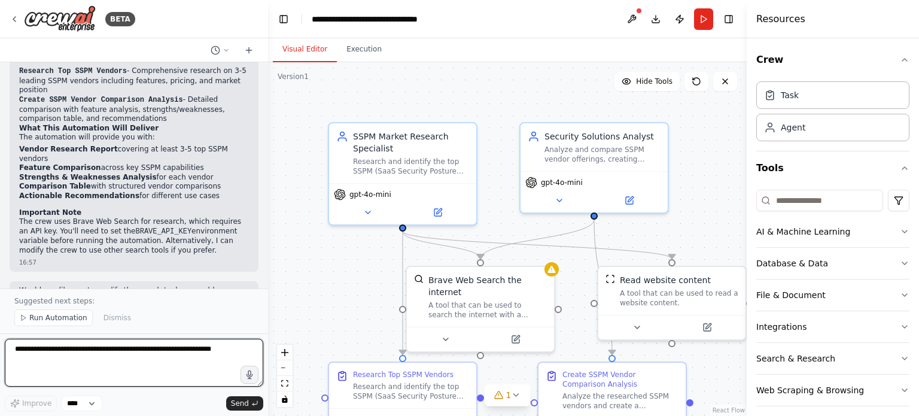
scroll to position [726, 0]
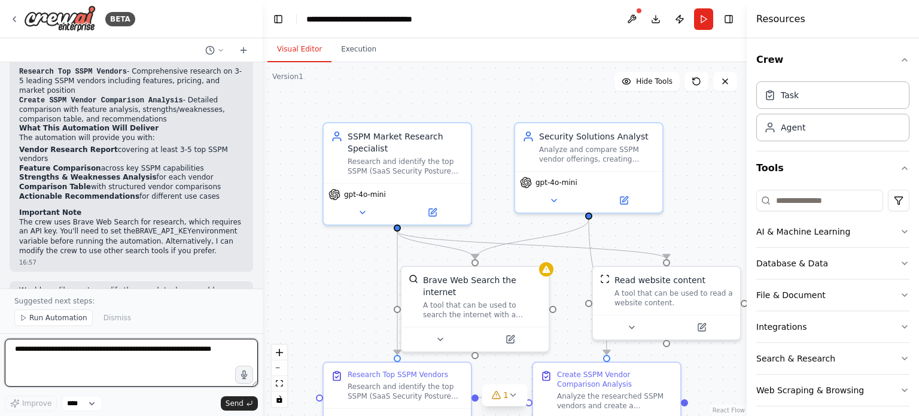
click at [263, 242] on div "BETA Research and compare top SSPM (SaaS Security Posture Management) vendors. …" at bounding box center [459, 208] width 919 height 416
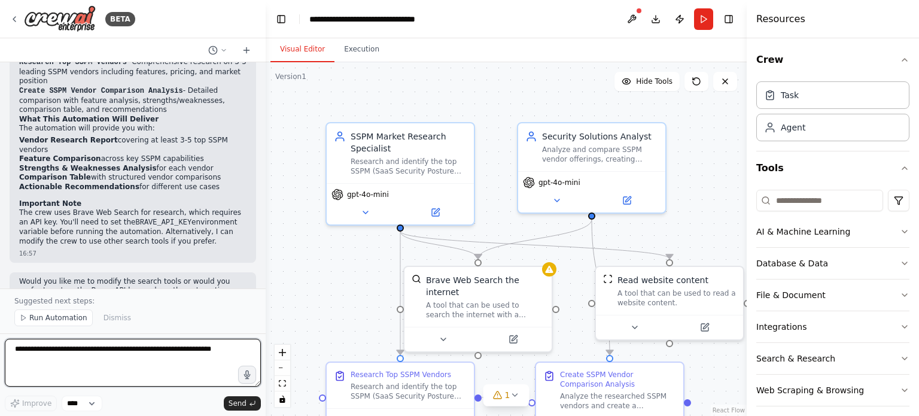
scroll to position [717, 0]
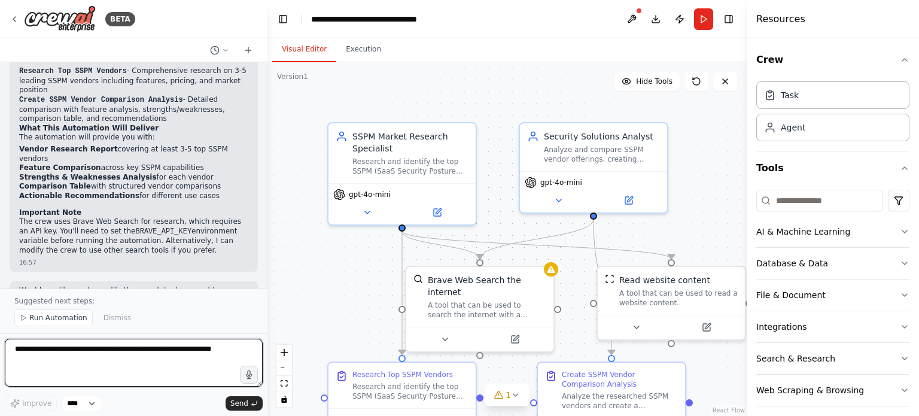
click at [267, 243] on div "BETA Research and compare top SSPM (SaaS Security Posture Management) vendors. …" at bounding box center [459, 208] width 919 height 416
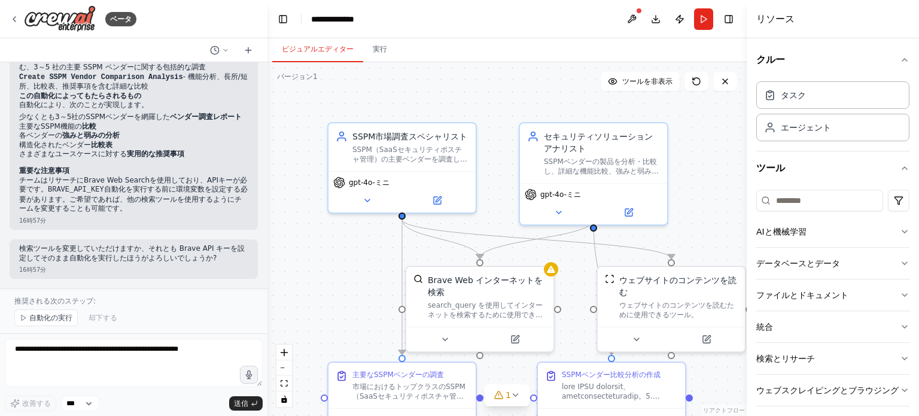
scroll to position [689, 0]
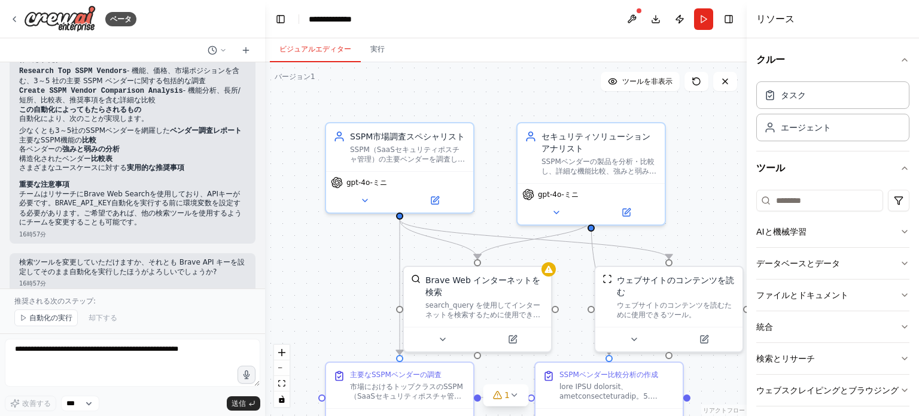
drag, startPoint x: 263, startPoint y: 255, endPoint x: 266, endPoint y: 244, distance: 11.4
click at [266, 244] on div "ベータ 主要なSSPM（SaaSセキュリティポスチャ管理）ベンダーを調査し、比較してください。少なくとも3社のベンダーをリストアップし、主な機能、長所と短所を…" at bounding box center [459, 208] width 919 height 416
click at [552, 275] on div "Brave Web インターネットを検索 search_query を使用してインターネットを検索するために使用できるツール。" at bounding box center [478, 294] width 147 height 60
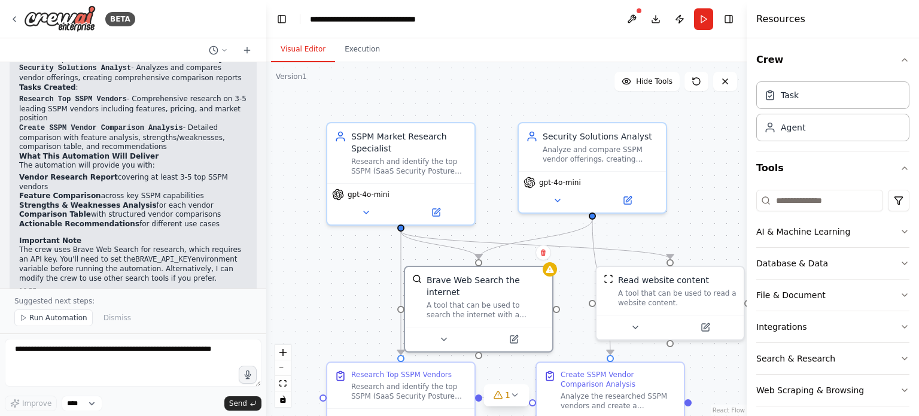
scroll to position [699, 0]
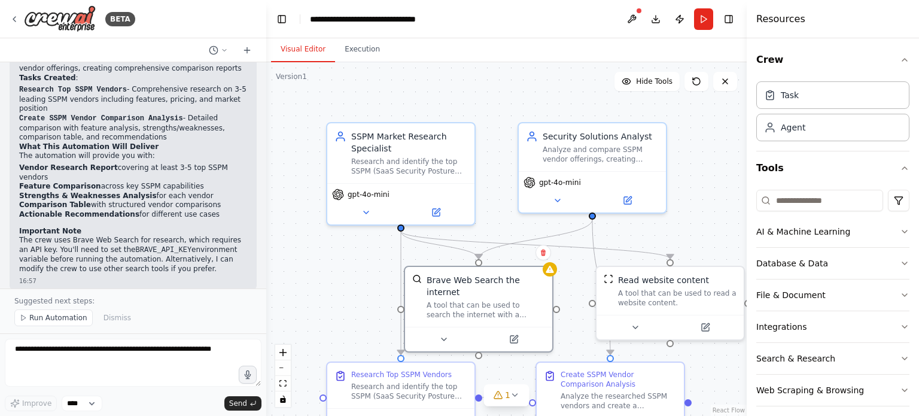
click at [357, 337] on div ".deletable-edge-delete-btn { width: 20px; height: 20px; border: 0px solid #ffff…" at bounding box center [506, 239] width 481 height 354
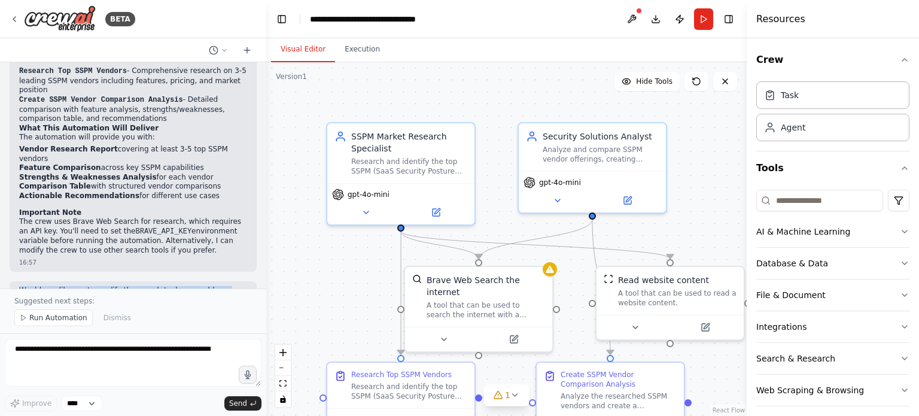
drag, startPoint x: 208, startPoint y: 264, endPoint x: 17, endPoint y: 244, distance: 192.5
click at [17, 281] on div "Would you like me to modify the search tools or would you prefer to set up the …" at bounding box center [133, 305] width 247 height 49
copy p "Would you like me to modify the search tools or would you prefer to set up the …"
click at [200, 258] on div "16:57" at bounding box center [133, 262] width 228 height 9
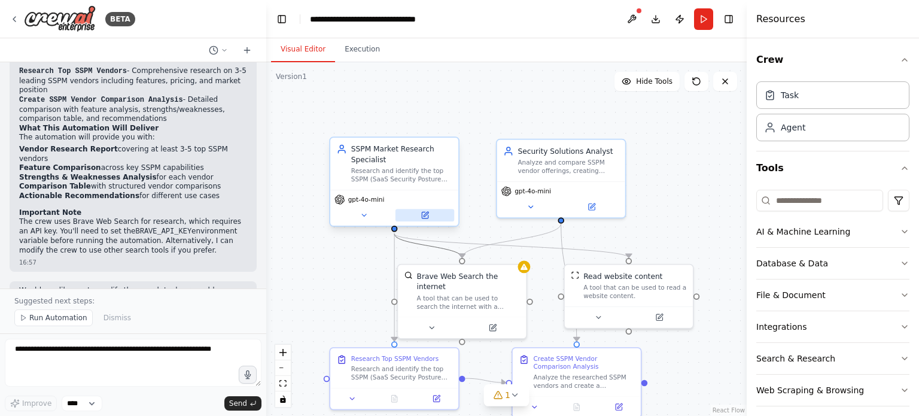
drag, startPoint x: 448, startPoint y: 250, endPoint x: 448, endPoint y: 208, distance: 41.9
click at [448, 208] on div ".deletable-edge-delete-btn { width: 20px; height: 20px; border: 0px solid #ffff…" at bounding box center [486, 241] width 418 height 308
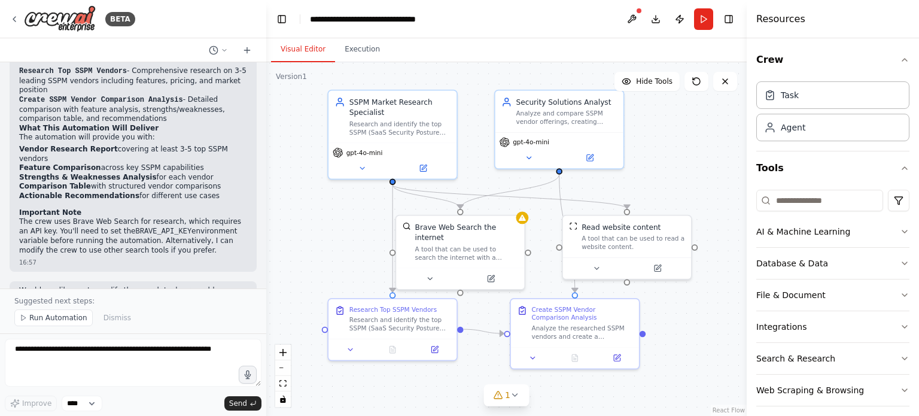
drag, startPoint x: 478, startPoint y: 222, endPoint x: 475, endPoint y: 173, distance: 49.1
click at [475, 173] on div ".deletable-edge-delete-btn { width: 20px; height: 20px; border: 0px solid #ffff…" at bounding box center [506, 239] width 481 height 354
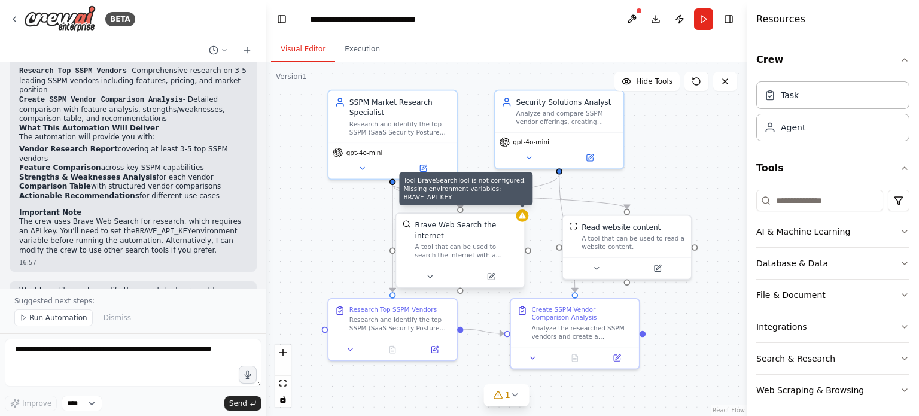
click at [527, 218] on icon at bounding box center [522, 215] width 8 height 8
click at [525, 217] on icon at bounding box center [527, 215] width 7 height 6
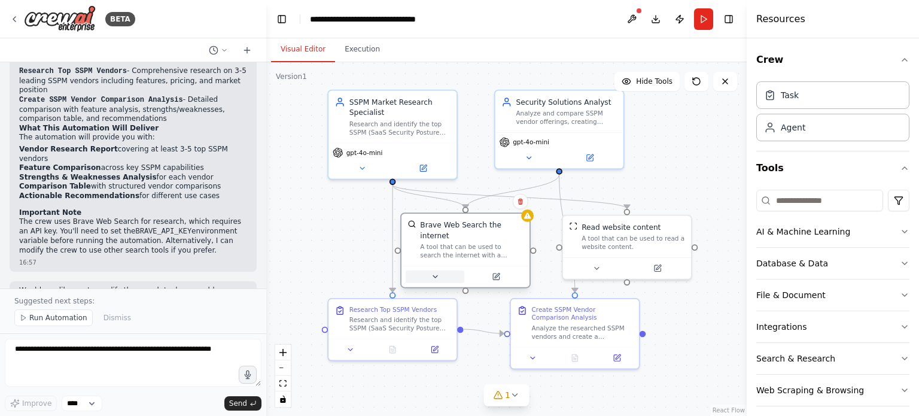
click at [435, 275] on icon at bounding box center [435, 276] width 4 height 2
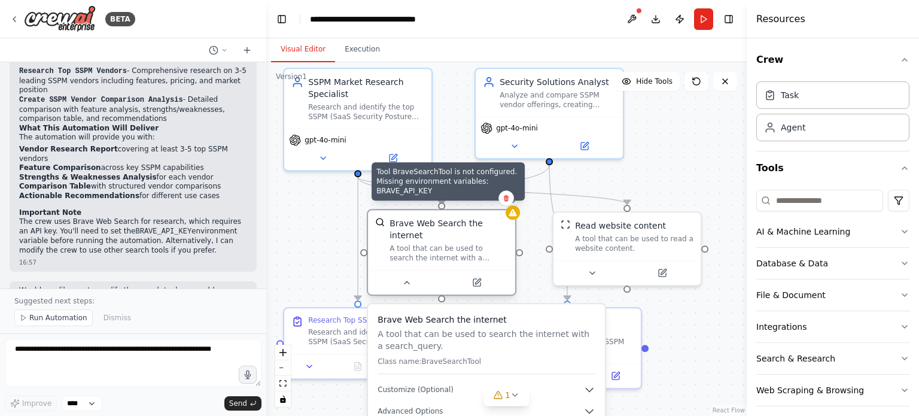
click at [510, 214] on icon at bounding box center [513, 212] width 8 height 7
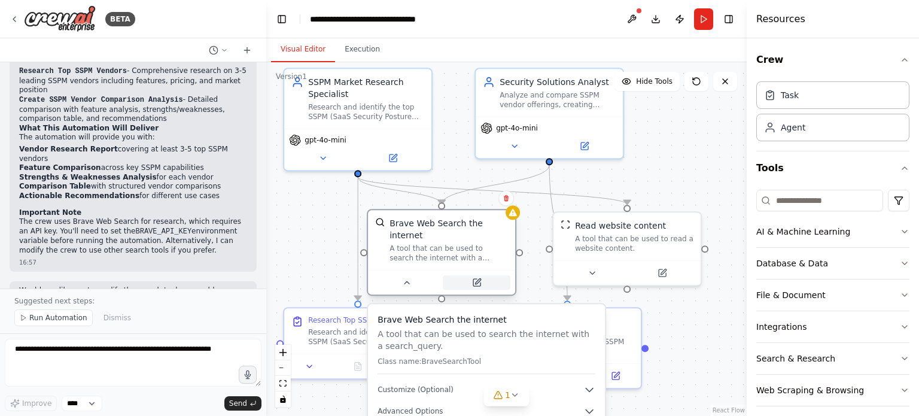
click at [486, 275] on button at bounding box center [477, 282] width 68 height 14
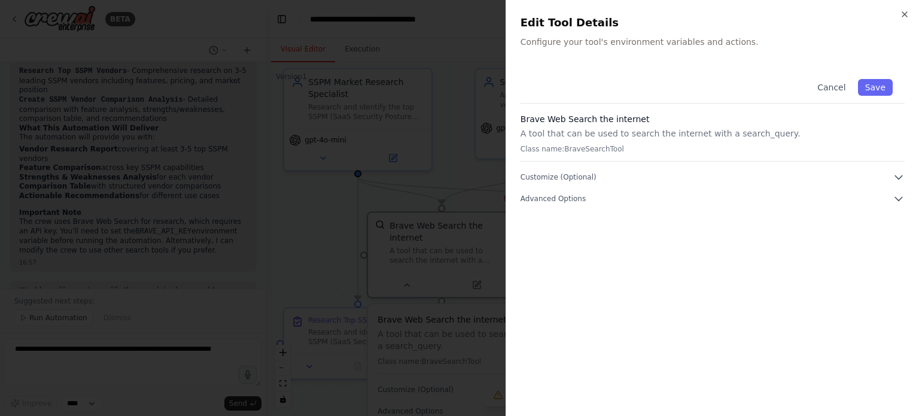
click at [622, 78] on div "Cancel Save" at bounding box center [713, 85] width 384 height 37
click at [625, 65] on div "Close Edit Tool Details Configure your tool's environment variables and actions…" at bounding box center [712, 208] width 413 height 416
click at [631, 49] on div "Close Edit Tool Details Configure your tool's environment variables and actions…" at bounding box center [712, 208] width 413 height 416
drag, startPoint x: 811, startPoint y: 53, endPoint x: 814, endPoint y: 64, distance: 11.4
click at [811, 54] on div "Close Edit Tool Details Configure your tool's environment variables and actions…" at bounding box center [712, 208] width 413 height 416
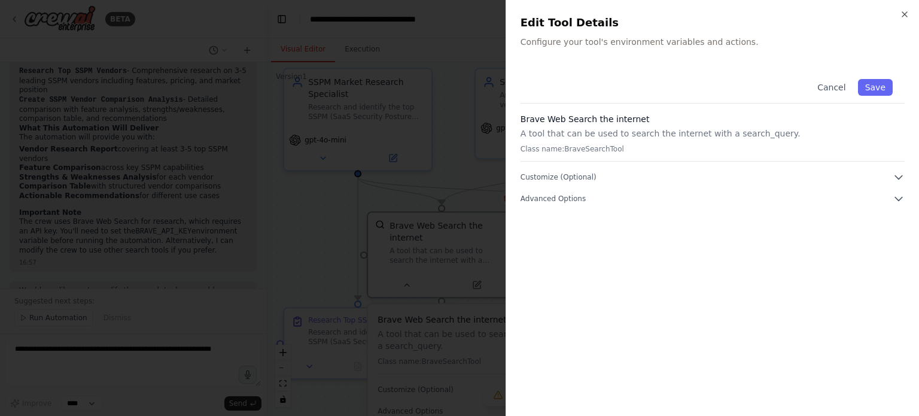
click at [842, 58] on div "Close Edit Tool Details Configure your tool's environment variables and actions…" at bounding box center [712, 208] width 413 height 416
click at [735, 38] on p "Configure your tool's environment variables and actions." at bounding box center [713, 42] width 384 height 12
click at [648, 179] on button "Customize (Optional)" at bounding box center [713, 177] width 384 height 12
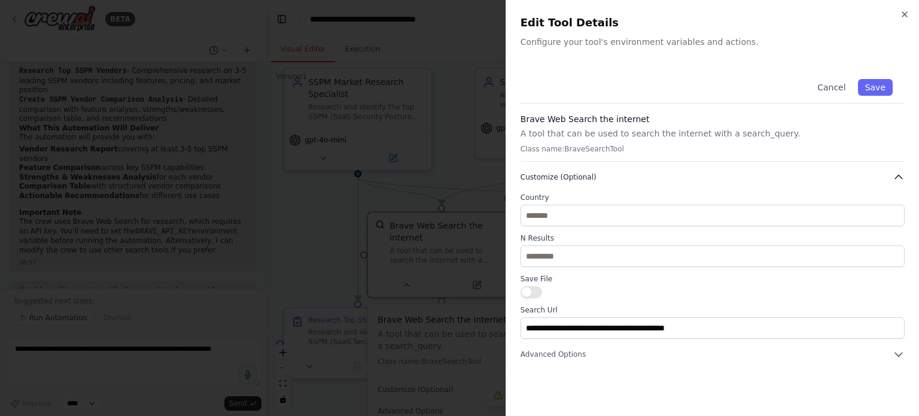
click at [653, 177] on button "Customize (Optional)" at bounding box center [713, 177] width 384 height 12
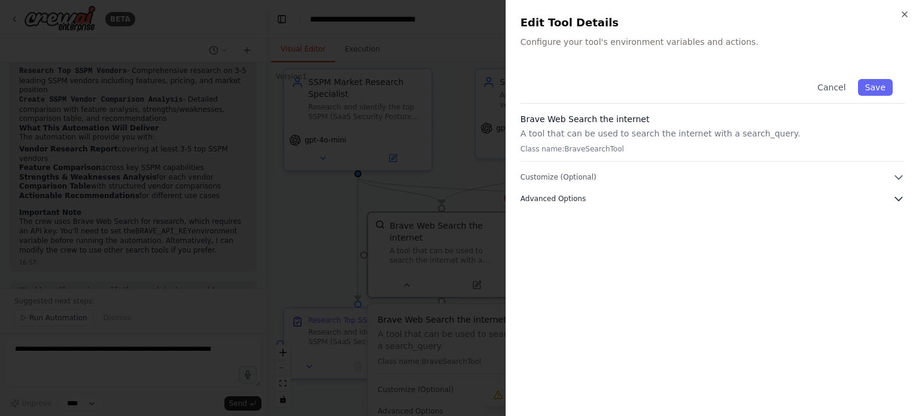
click at [653, 196] on button "Advanced Options" at bounding box center [713, 199] width 384 height 12
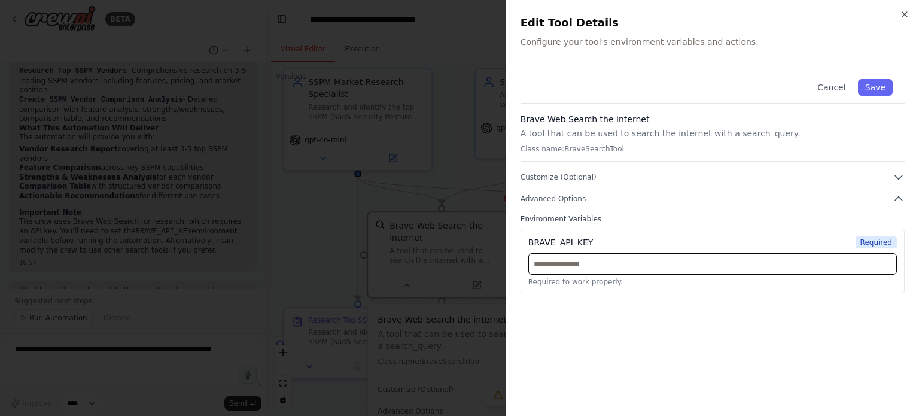
click at [648, 260] on input "text" at bounding box center [712, 264] width 369 height 22
paste input "**********"
type input "**********"
click at [654, 317] on div "**********" at bounding box center [713, 234] width 384 height 335
click at [752, 329] on div "**********" at bounding box center [713, 234] width 384 height 335
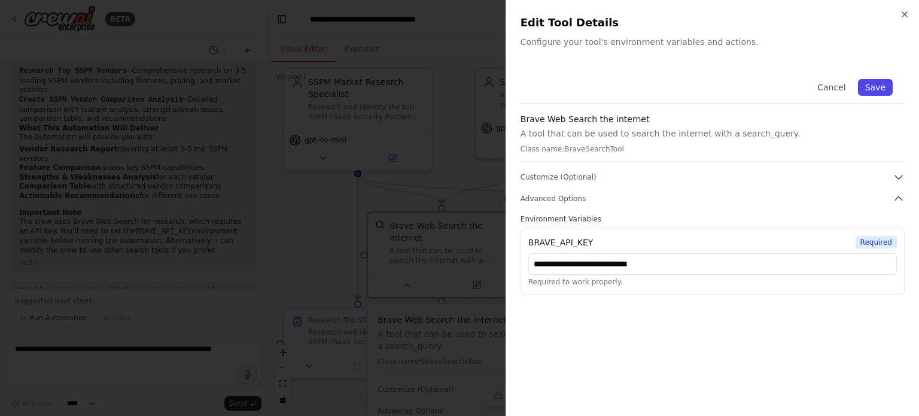
click at [871, 87] on button "Save" at bounding box center [875, 87] width 35 height 17
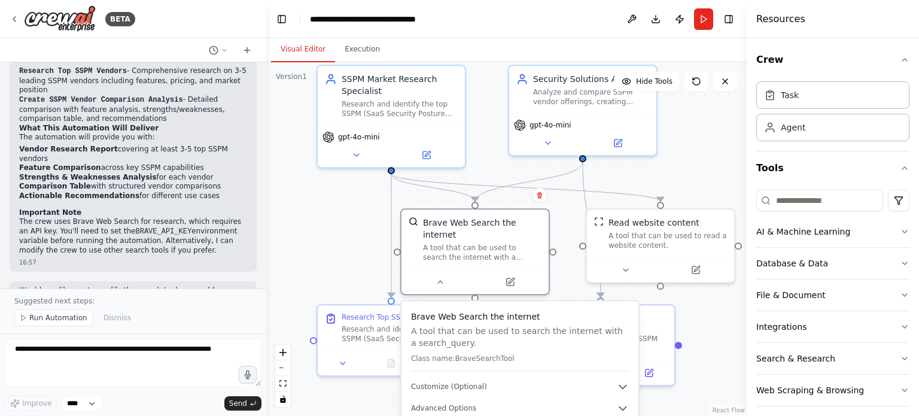
drag, startPoint x: 333, startPoint y: 293, endPoint x: 357, endPoint y: 239, distance: 59.7
click at [357, 239] on div ".deletable-edge-delete-btn { width: 20px; height: 20px; border: 0px solid #ffff…" at bounding box center [506, 239] width 481 height 354
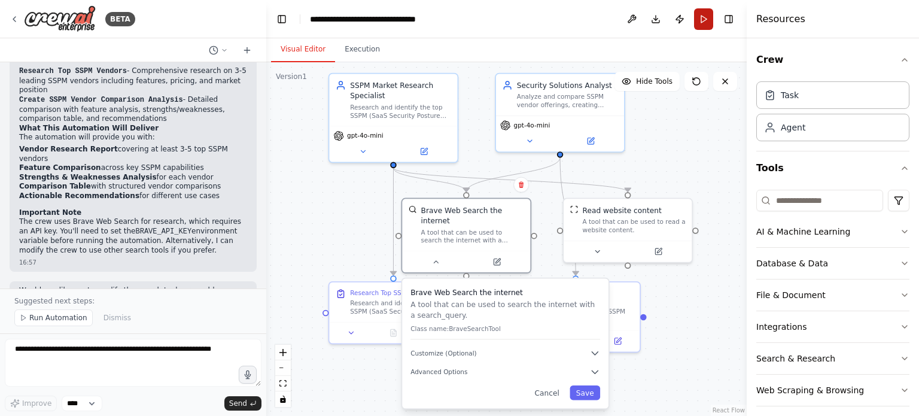
click at [704, 19] on button "Run" at bounding box center [703, 19] width 19 height 22
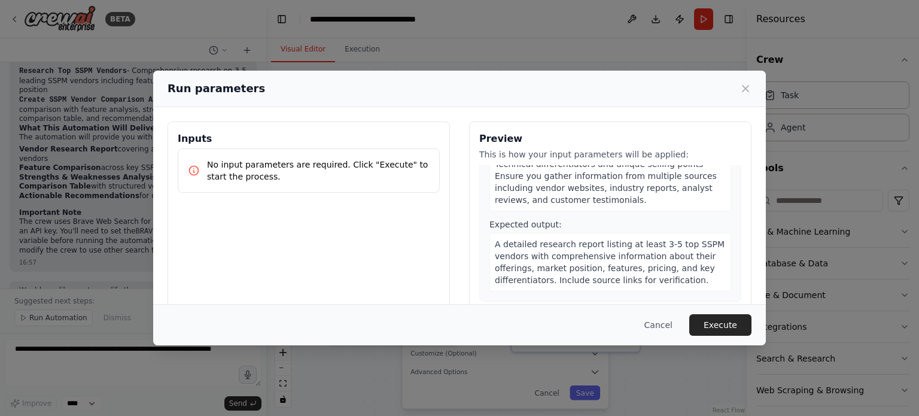
scroll to position [180, 0]
click at [716, 327] on button "Execute" at bounding box center [720, 325] width 62 height 22
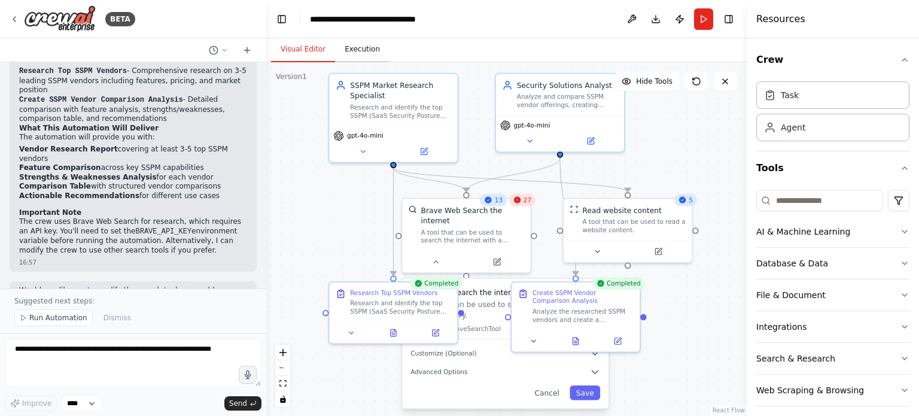
click at [355, 57] on button "Execution" at bounding box center [362, 49] width 54 height 25
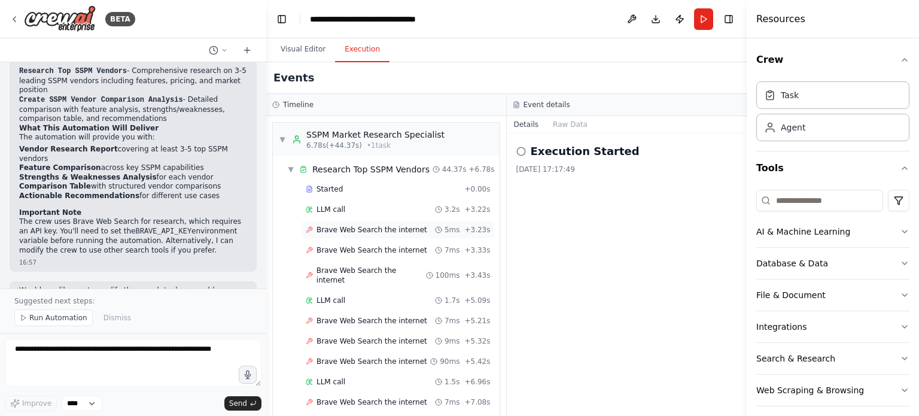
click at [402, 229] on span "Brave Web Search the internet" at bounding box center [372, 230] width 111 height 10
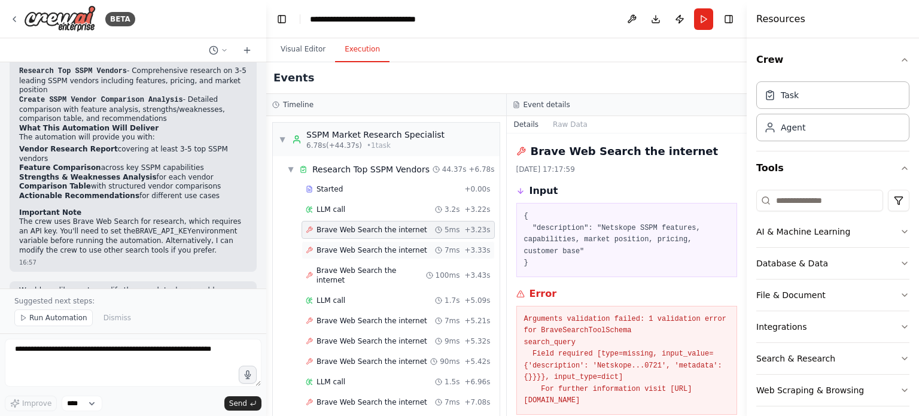
click at [396, 256] on div "Brave Web Search the internet 7ms + 3.33s" at bounding box center [398, 250] width 193 height 18
click at [395, 270] on span "Brave Web Search the internet" at bounding box center [372, 275] width 110 height 19
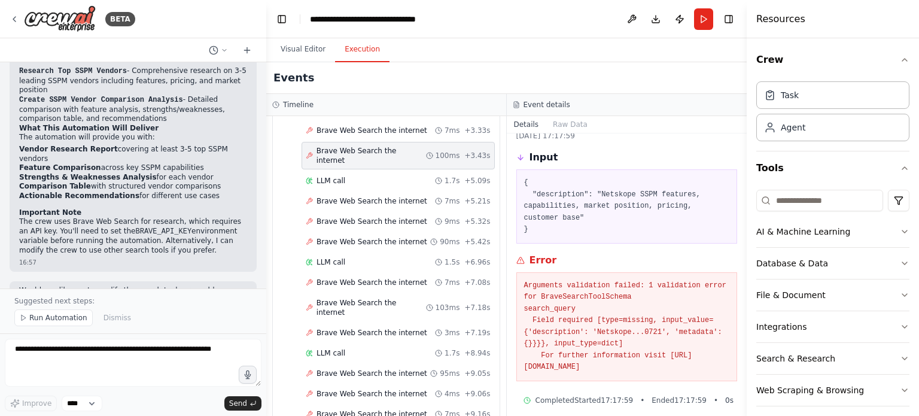
scroll to position [43, 0]
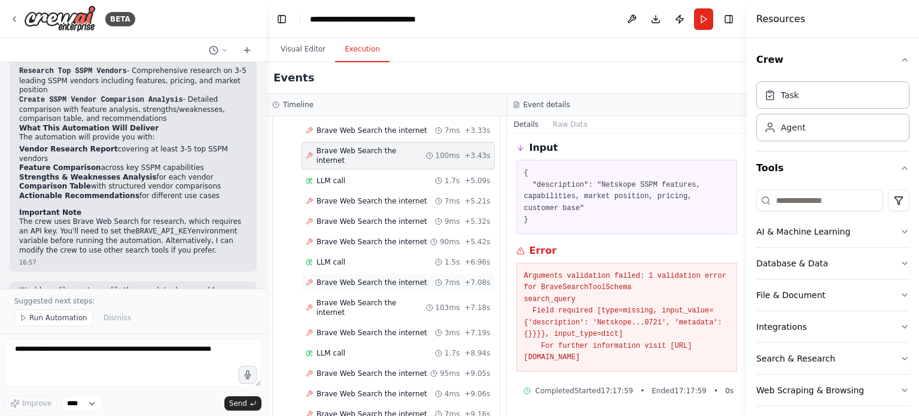
click at [355, 278] on span "Brave Web Search the internet" at bounding box center [372, 283] width 111 height 10
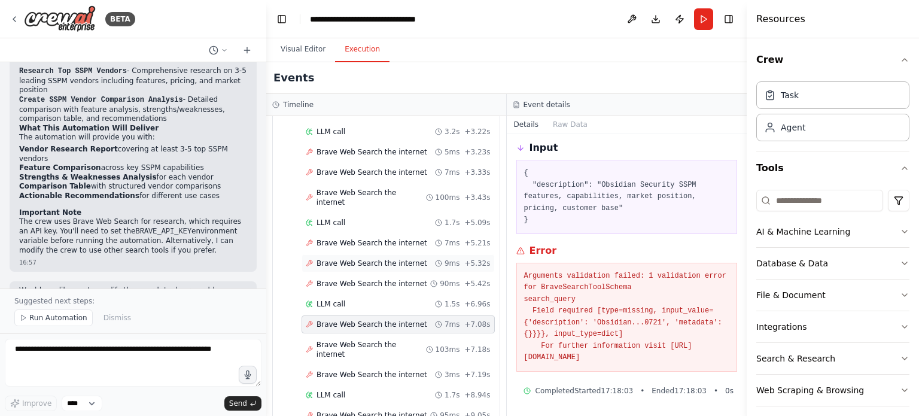
scroll to position [60, 0]
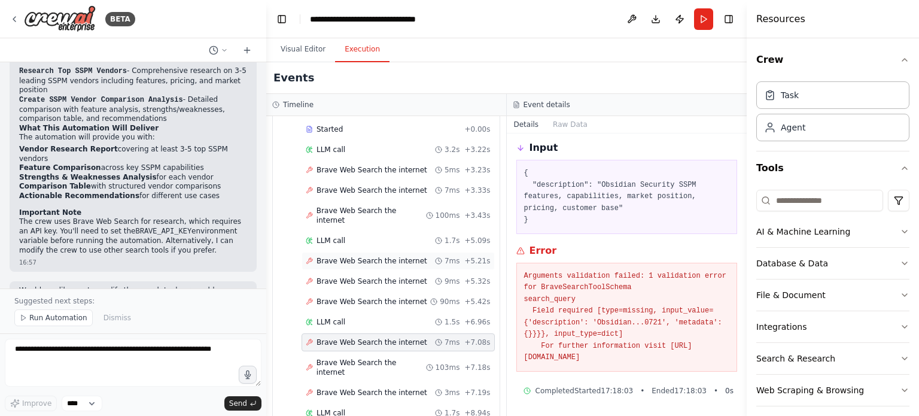
click at [369, 256] on span "Brave Web Search the internet" at bounding box center [372, 261] width 111 height 10
click at [362, 276] on span "Brave Web Search the internet" at bounding box center [372, 281] width 111 height 10
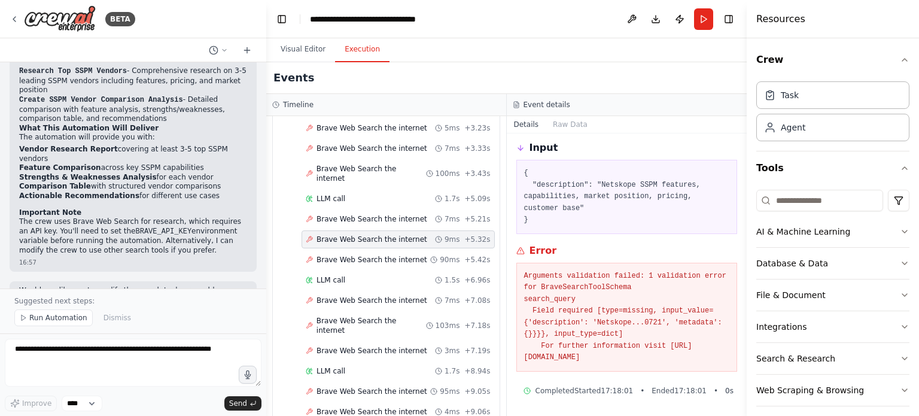
scroll to position [120, 0]
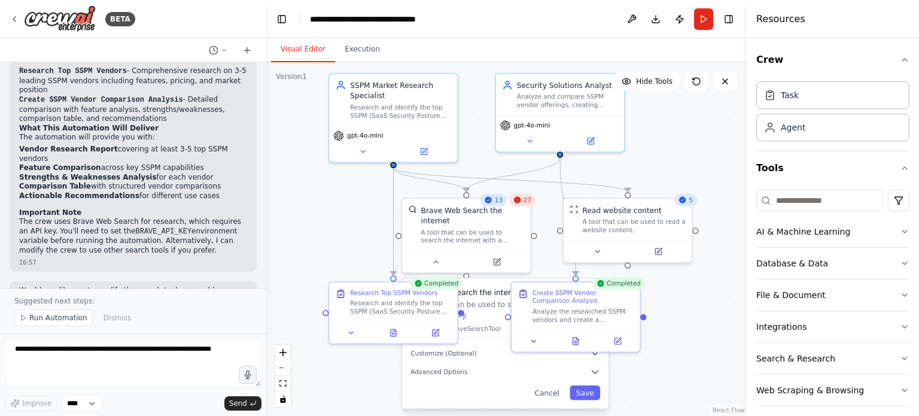
click at [314, 47] on button "Visual Editor" at bounding box center [303, 49] width 64 height 25
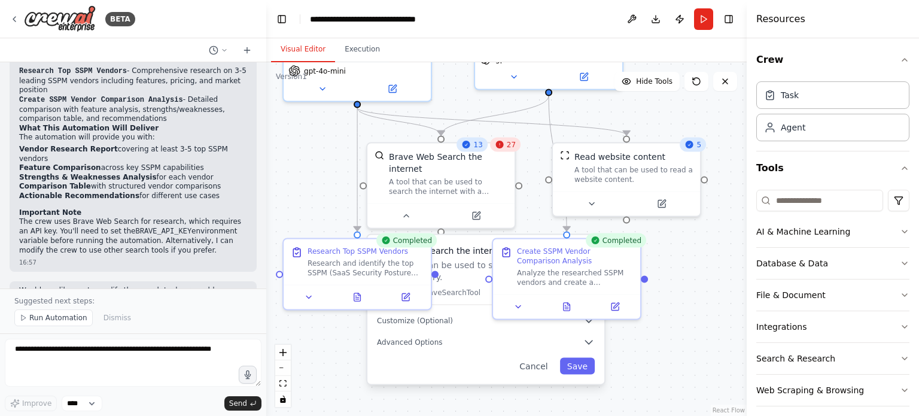
drag, startPoint x: 663, startPoint y: 344, endPoint x: 669, endPoint y: 287, distance: 57.2
click at [669, 287] on div ".deletable-edge-delete-btn { width: 20px; height: 20px; border: 0px solid #ffff…" at bounding box center [506, 239] width 481 height 354
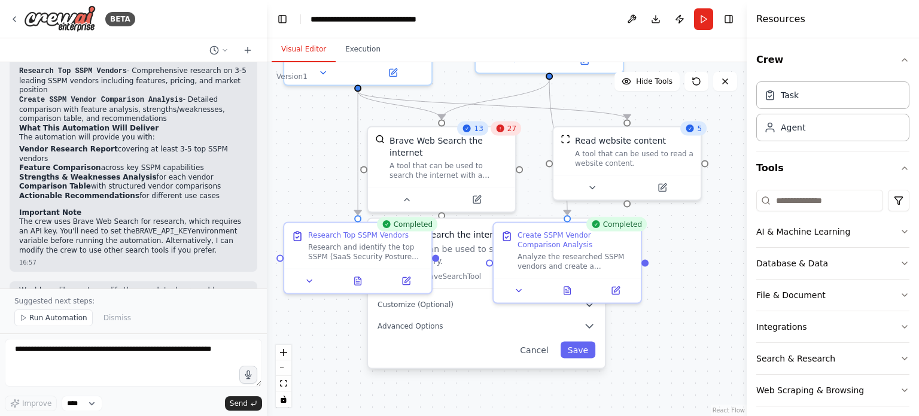
drag, startPoint x: 261, startPoint y: 259, endPoint x: 267, endPoint y: 248, distance: 12.3
click at [267, 248] on div "BETA Research and compare top SSPM (SaaS Security Posture Management) vendors. …" at bounding box center [459, 208] width 919 height 416
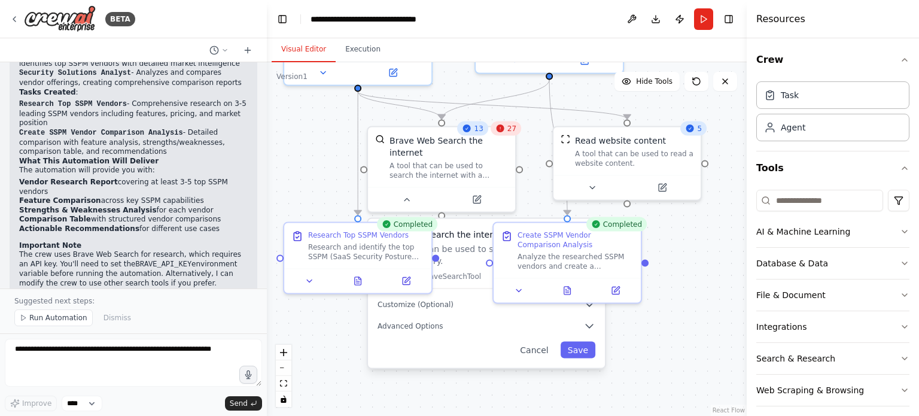
scroll to position [717, 0]
